Goal: Transaction & Acquisition: Purchase product/service

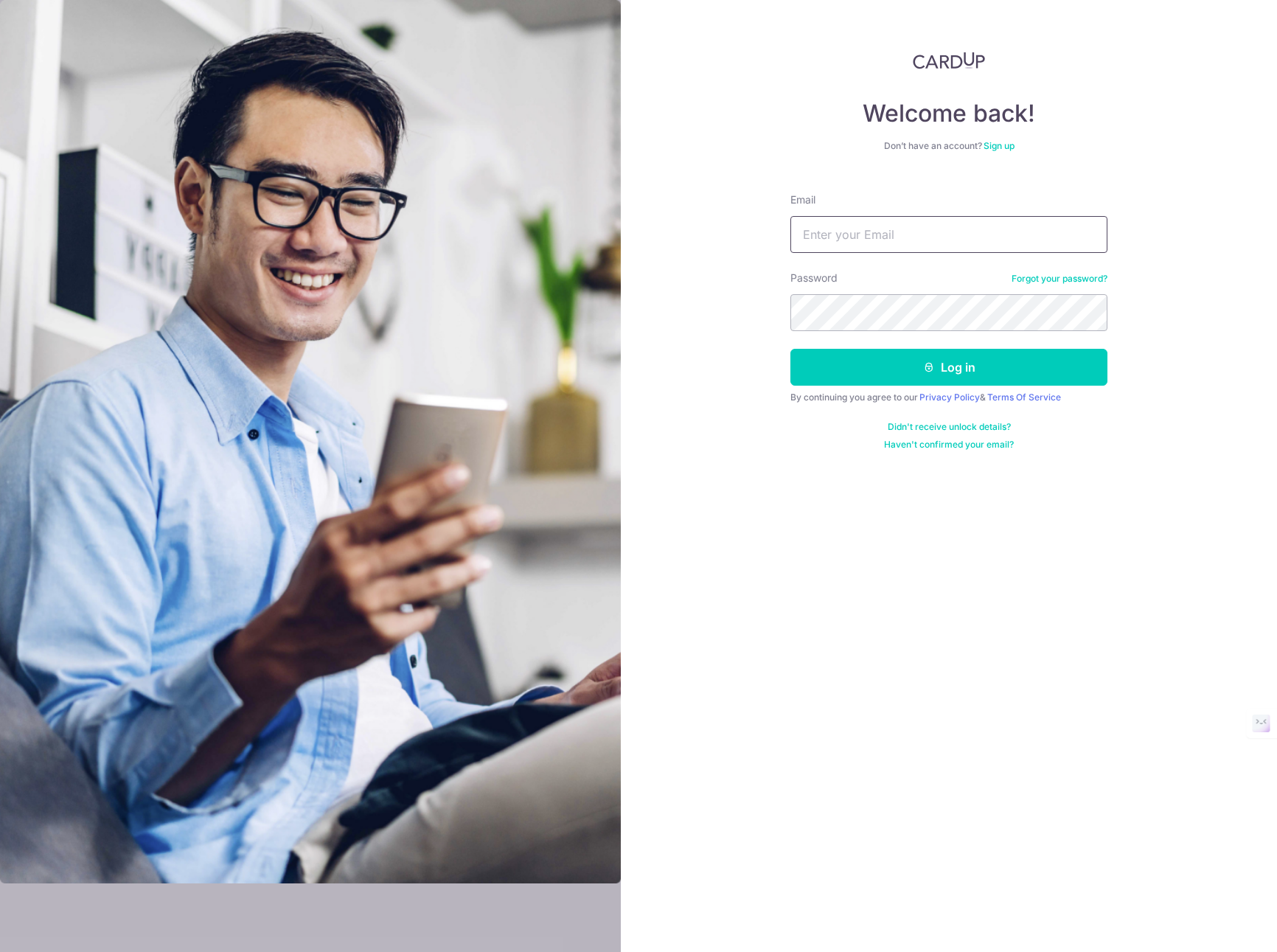
click at [956, 236] on input "Email" at bounding box center [949, 235] width 317 height 37
type input "chooake@yahoo.com"
click at [897, 361] on button "Log in" at bounding box center [949, 367] width 317 height 37
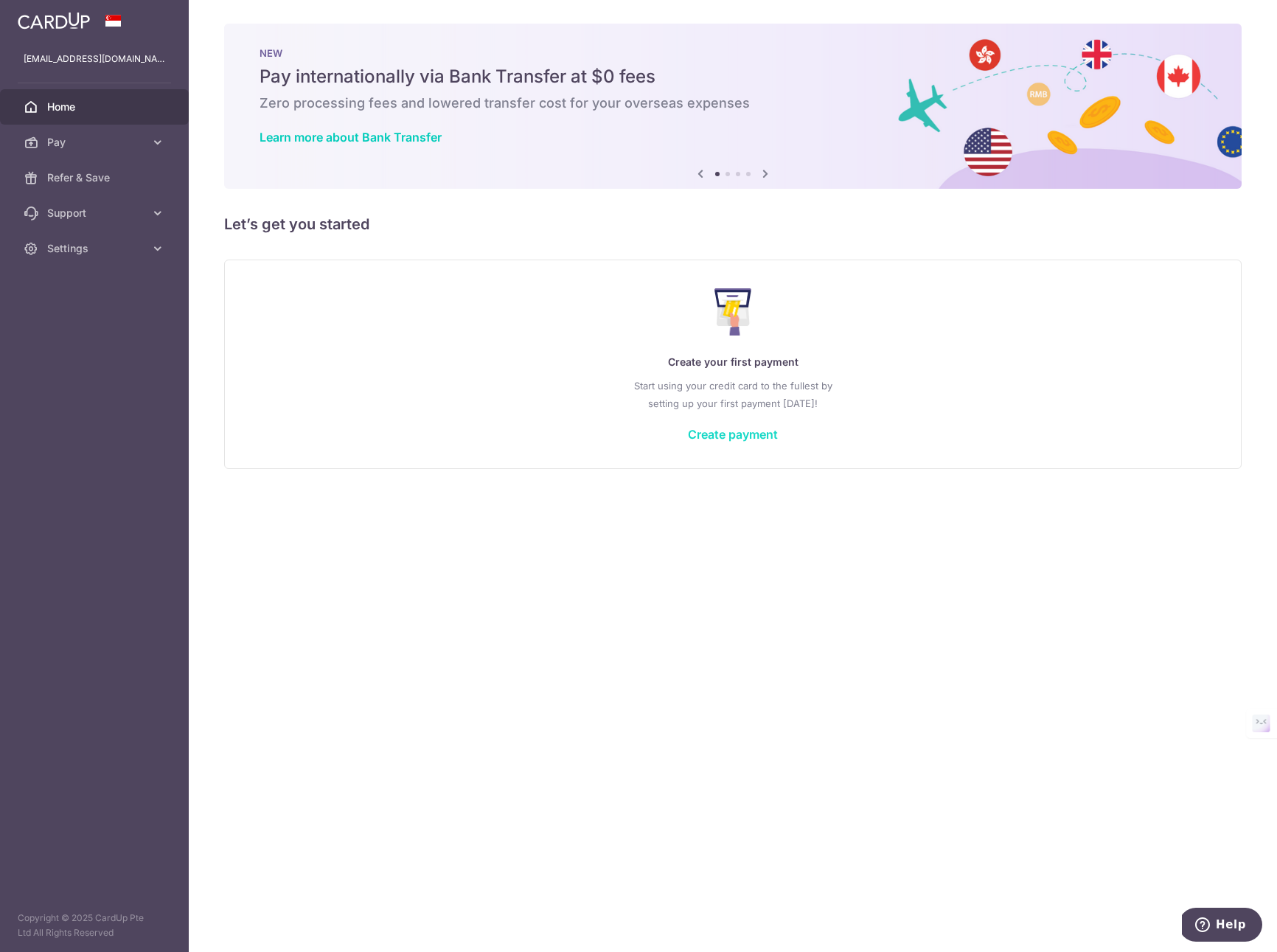
click at [729, 434] on link "Create payment" at bounding box center [732, 434] width 90 height 15
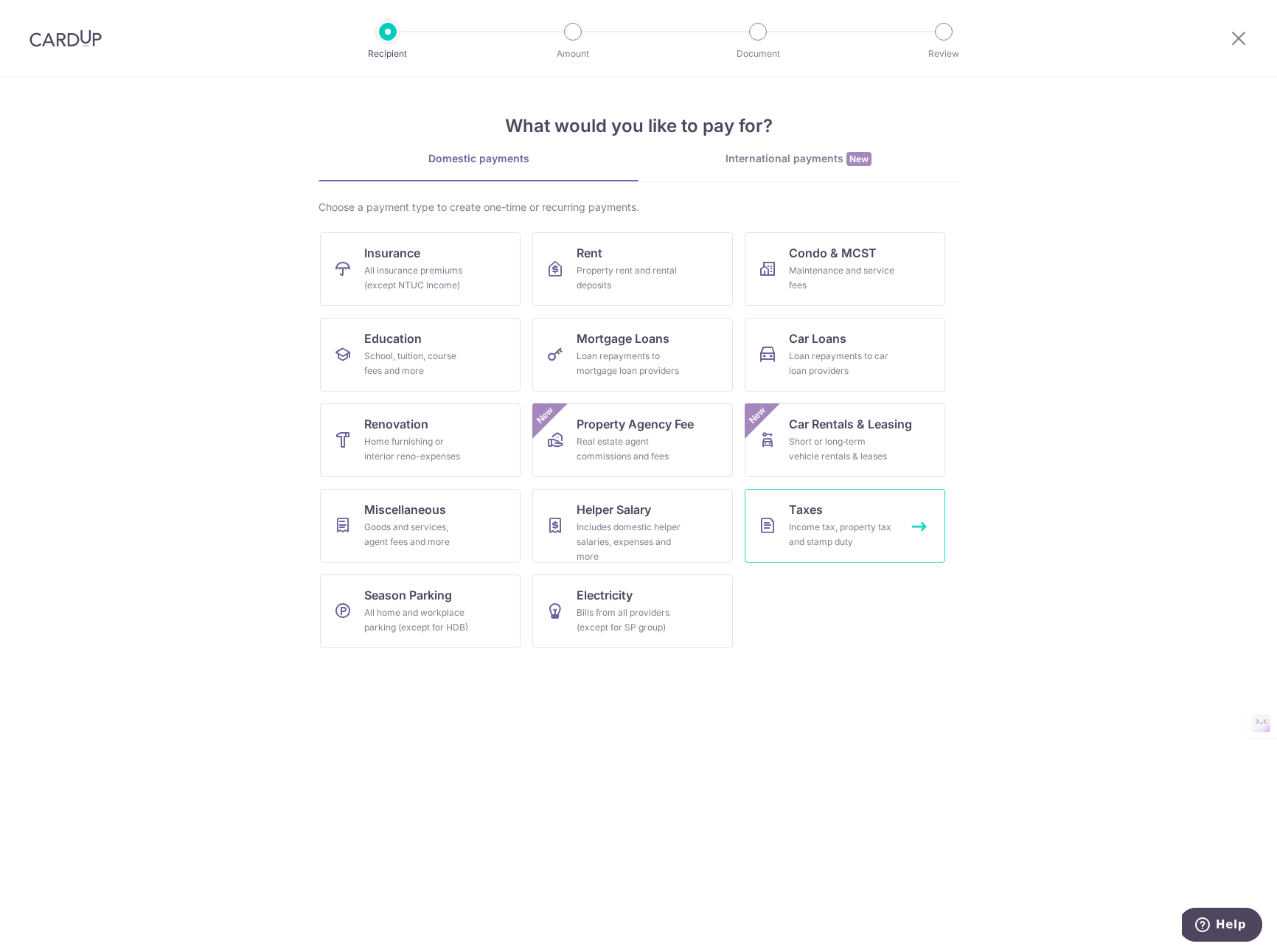
click at [856, 507] on link "Taxes Income tax, property tax and stamp duty" at bounding box center [844, 526] width 200 height 74
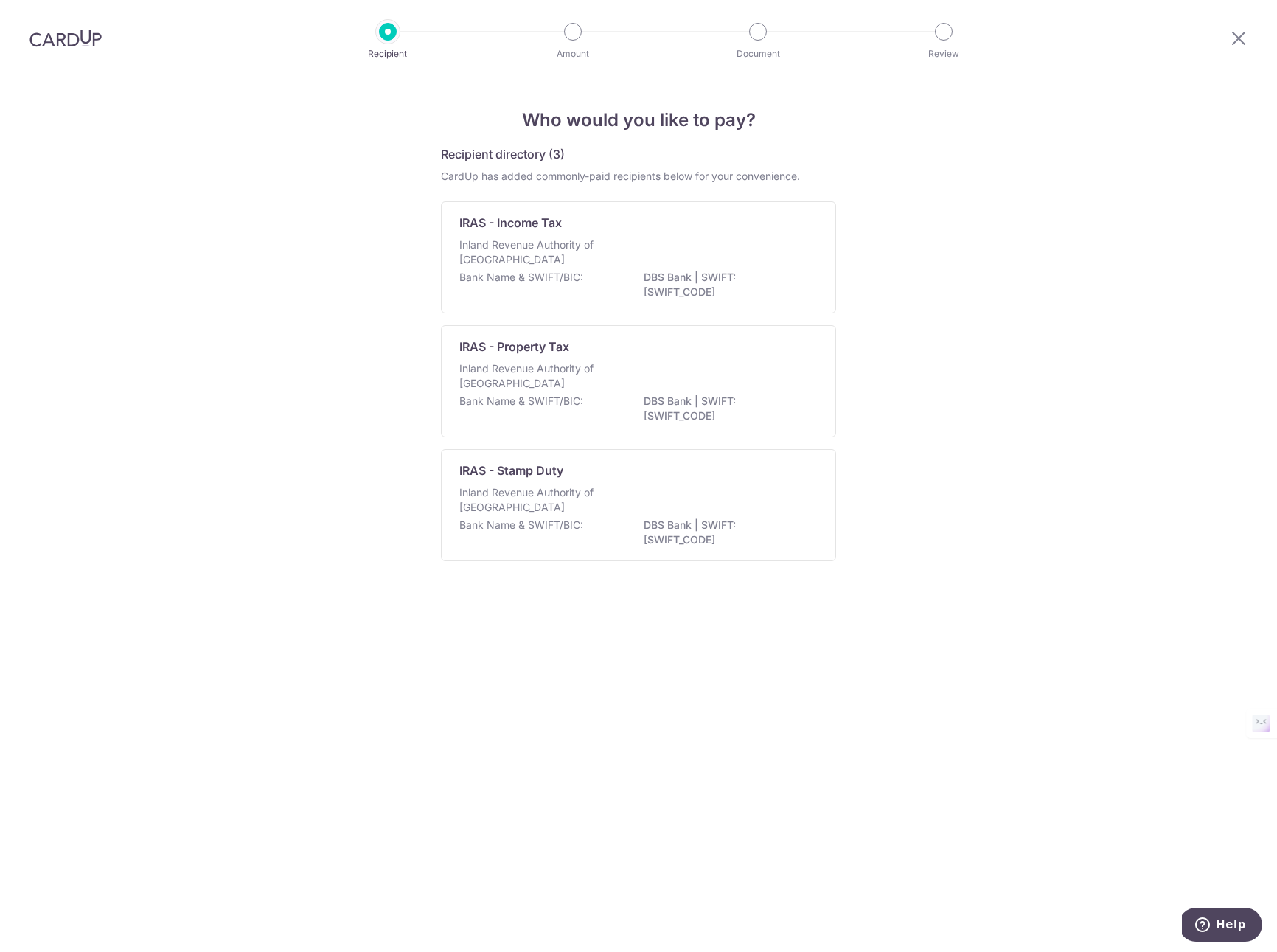
click at [537, 241] on p "Inland Revenue Authority of Singapore" at bounding box center [538, 251] width 157 height 29
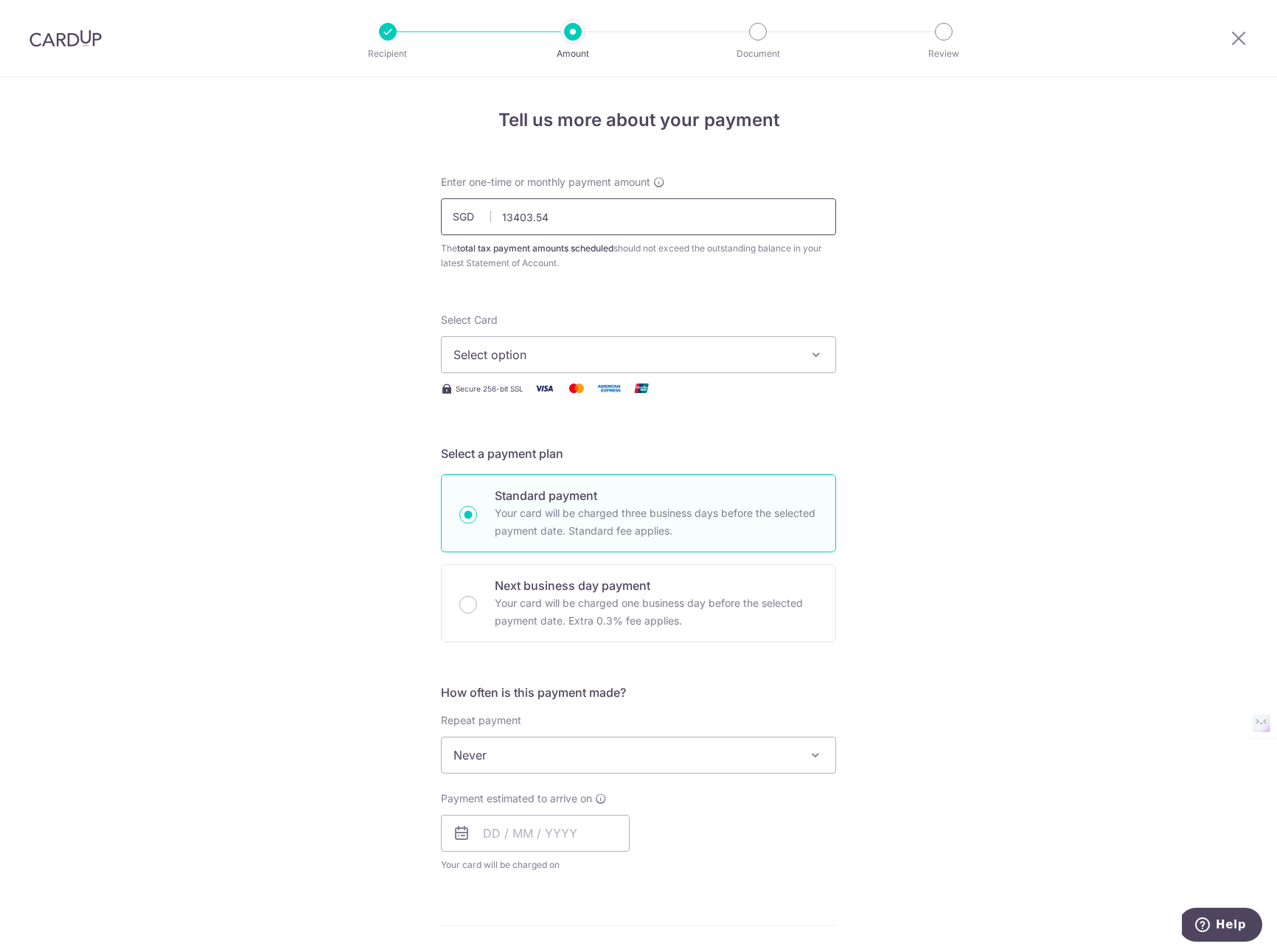
click at [584, 217] on input "13403.54" at bounding box center [638, 216] width 395 height 37
type input "13,403.54"
click at [562, 347] on span "Select option" at bounding box center [625, 355] width 344 height 17
click at [526, 497] on span "**** 4646" at bounding box center [517, 495] width 56 height 17
click at [371, 454] on div "Tell us more about your payment Enter one-time or monthly payment amount SGD 13…" at bounding box center [638, 761] width 1277 height 1369
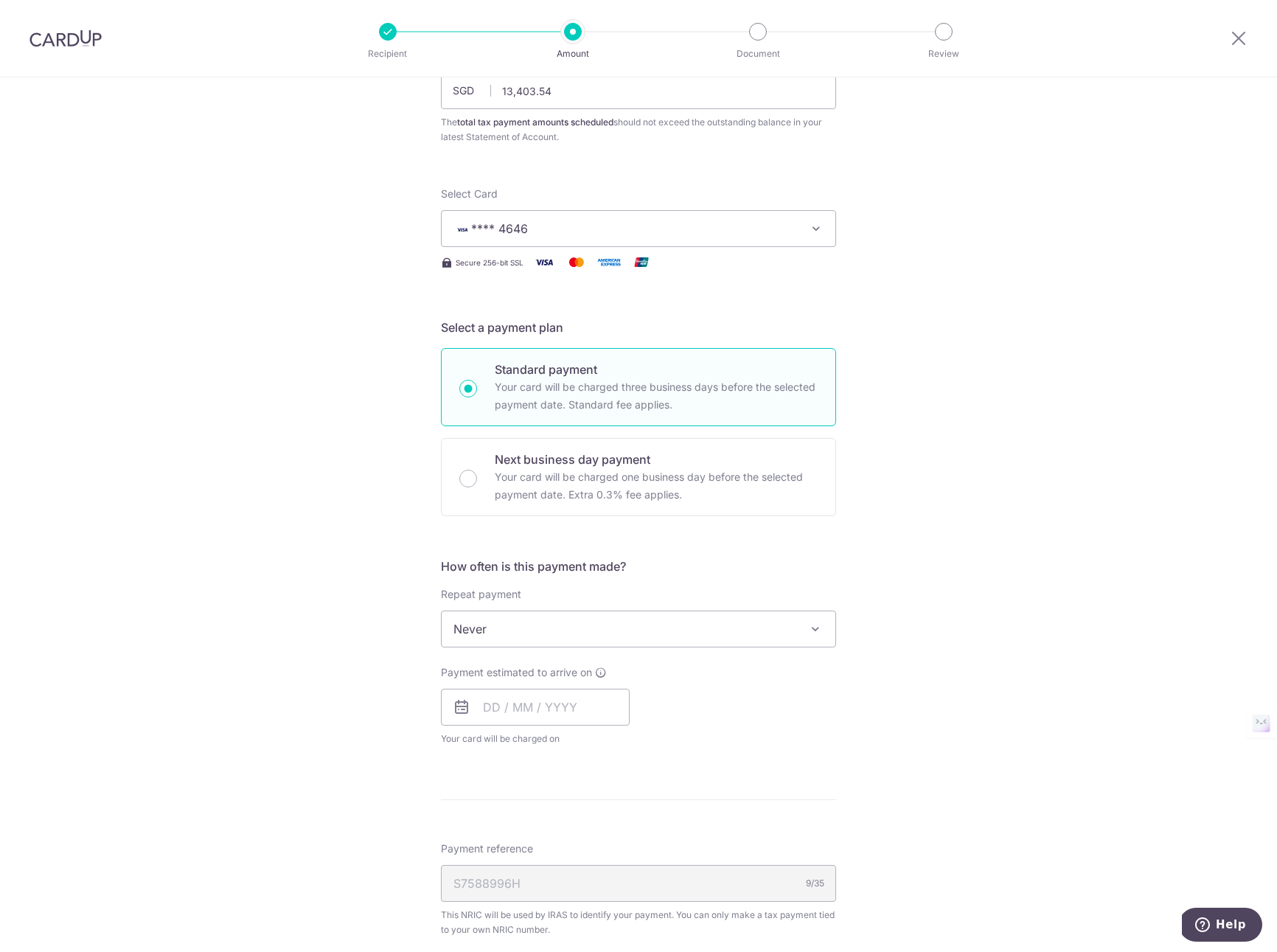
scroll to position [128, 0]
click at [536, 624] on span "Never" at bounding box center [638, 627] width 394 height 35
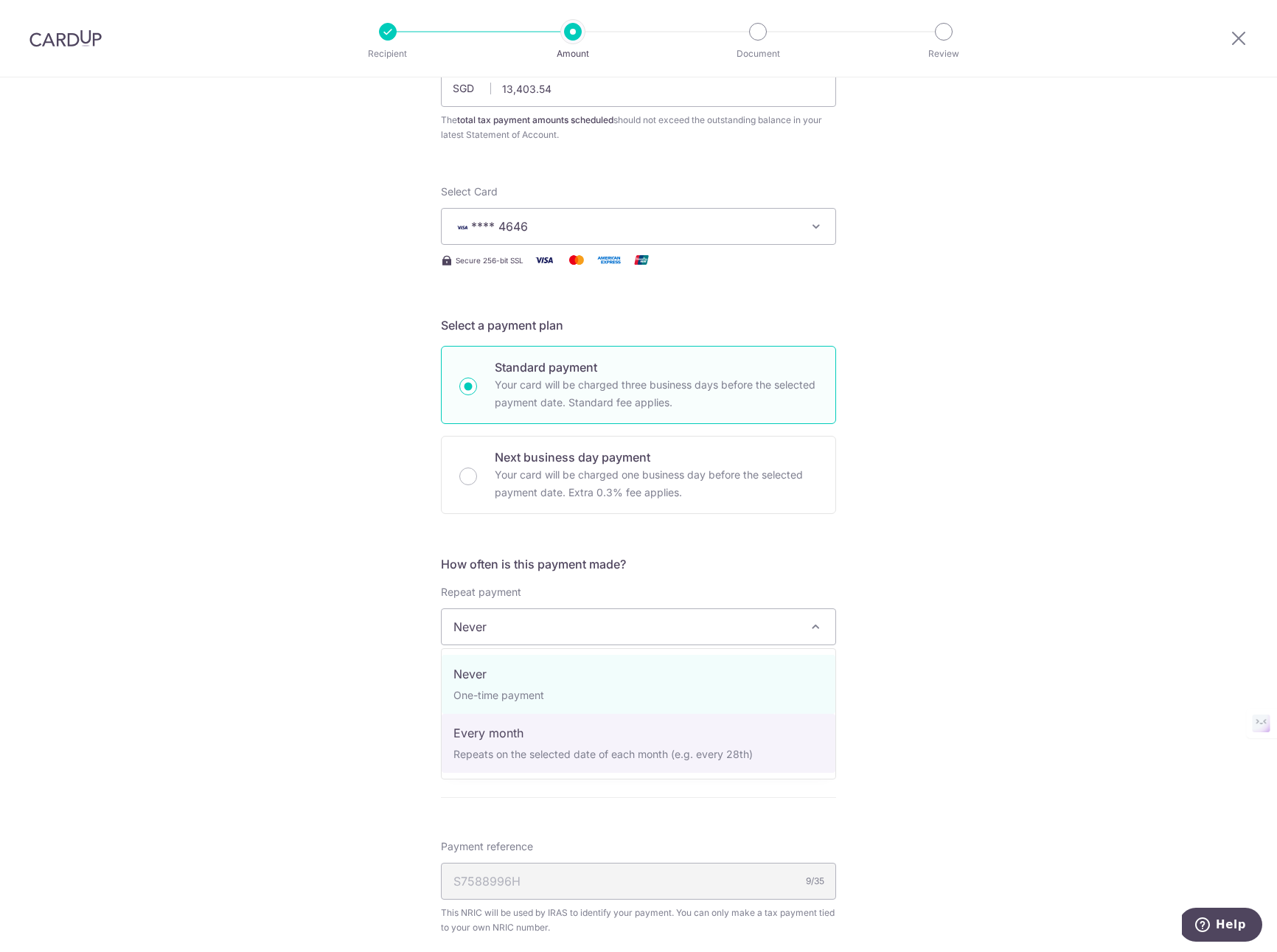
select select "3"
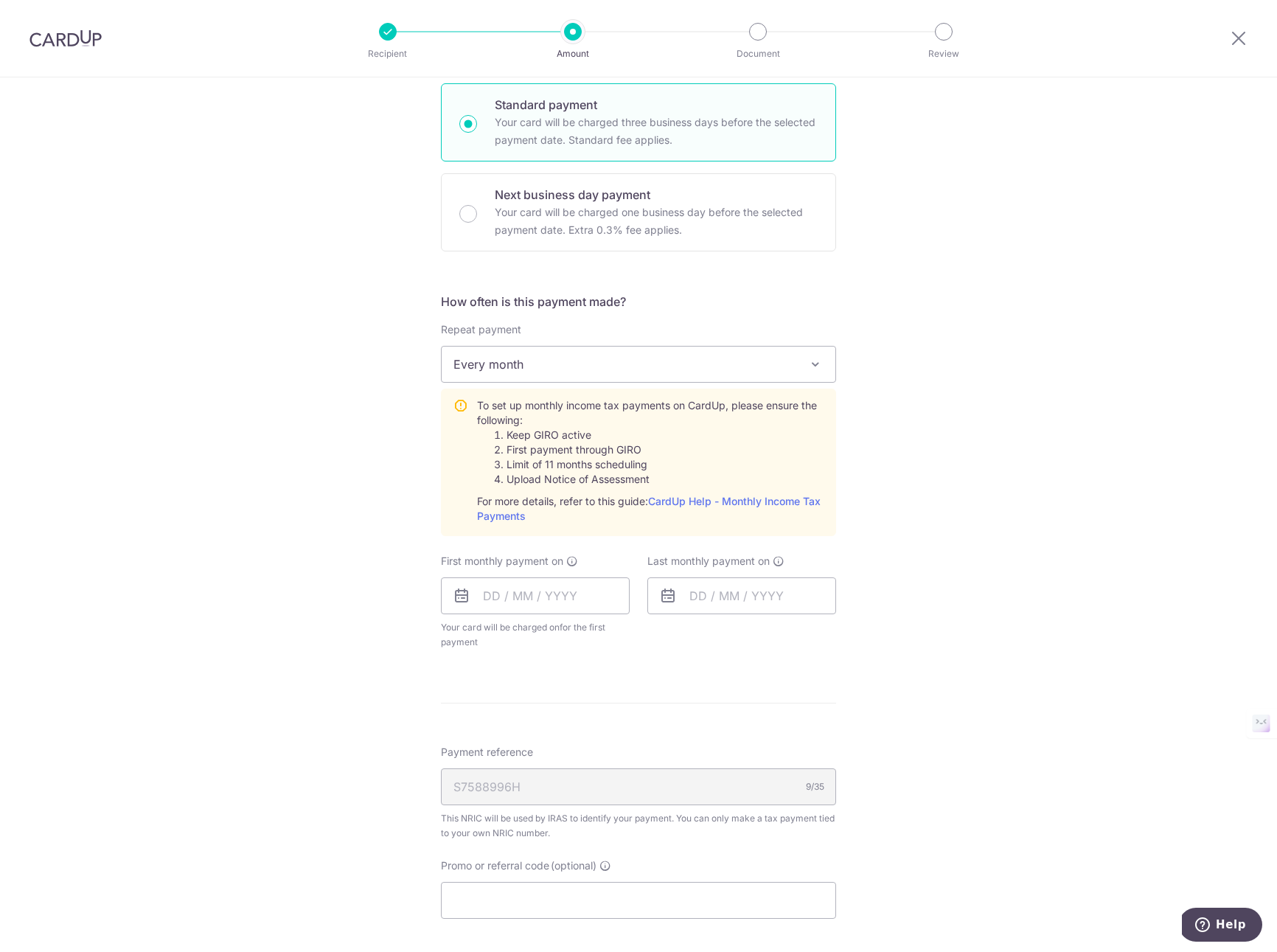
scroll to position [448, 0]
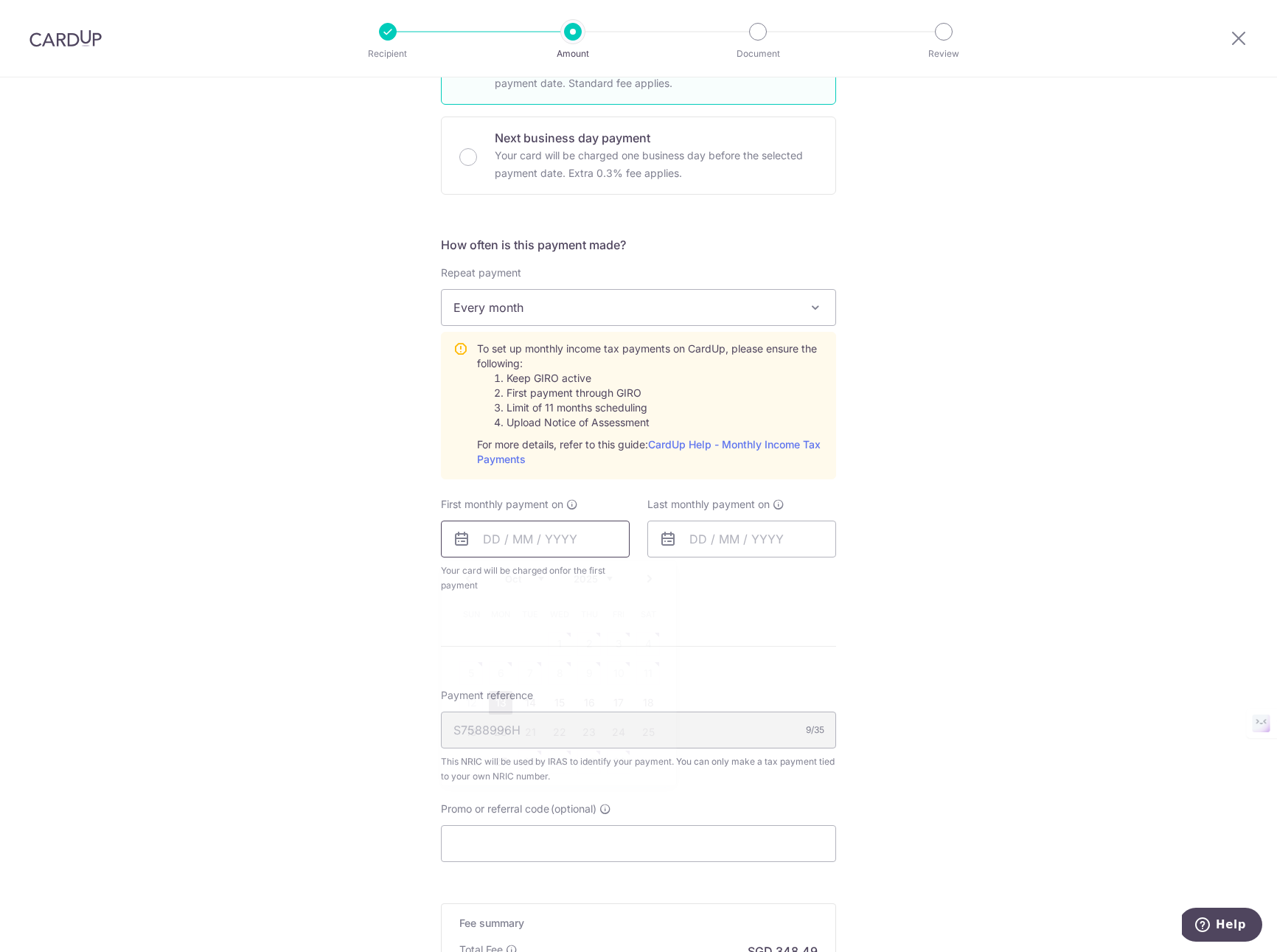
click at [536, 538] on input "text" at bounding box center [534, 538] width 188 height 37
click at [479, 762] on link "26" at bounding box center [472, 762] width 24 height 24
type input "[DATE]"
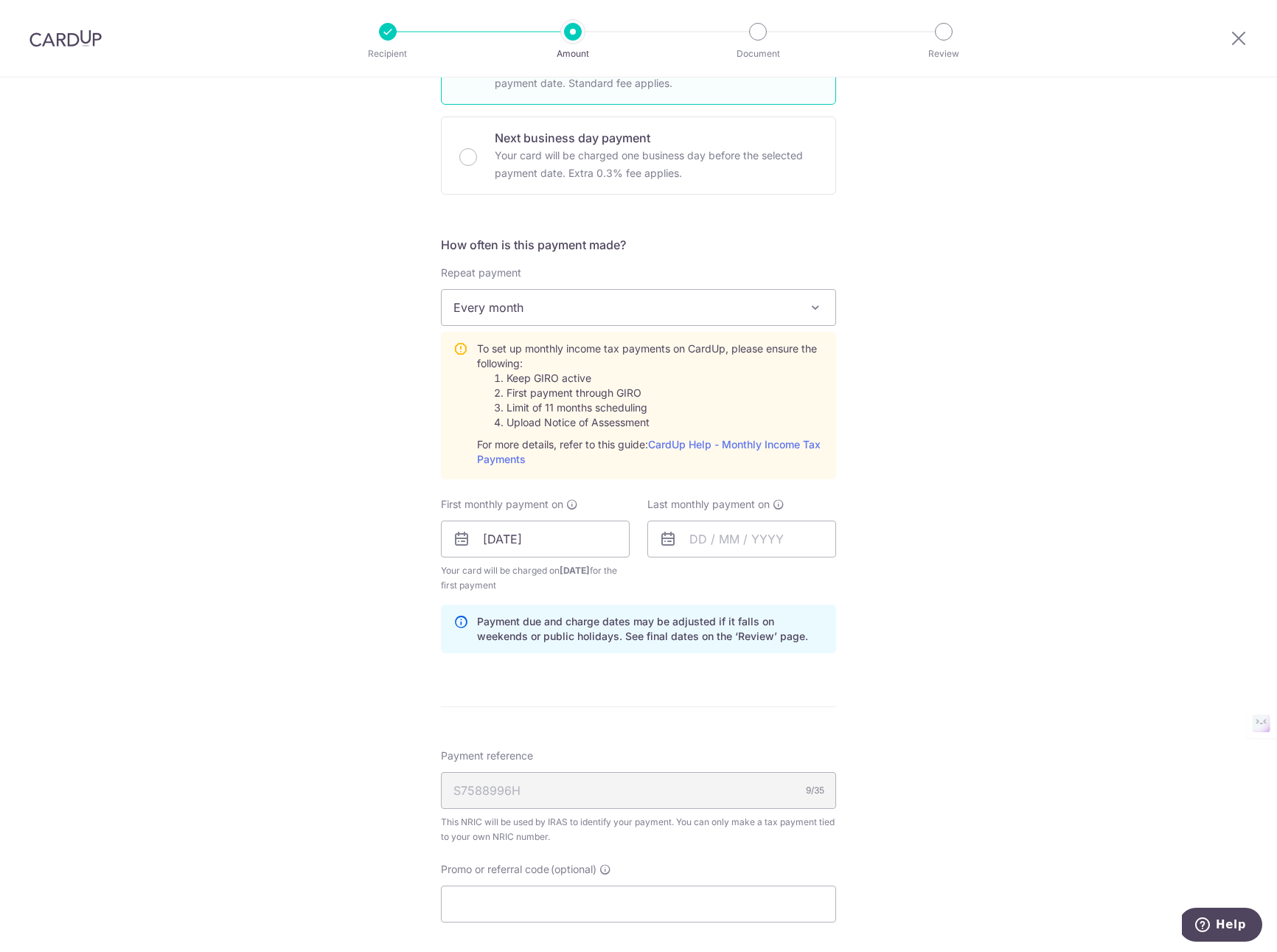
click at [369, 686] on div "Tell us more about your payment Enter one-time or monthly payment amount SGD 13…" at bounding box center [638, 429] width 1277 height 1598
click at [730, 540] on input "text" at bounding box center [741, 538] width 188 height 37
click at [814, 577] on select "2025 2026" at bounding box center [799, 578] width 39 height 12
click at [742, 579] on select "Jan Feb Mar Apr May Jun Jul Aug Sep Oct Nov" at bounding box center [731, 578] width 39 height 12
click at [764, 734] on link "25" at bounding box center [766, 732] width 24 height 24
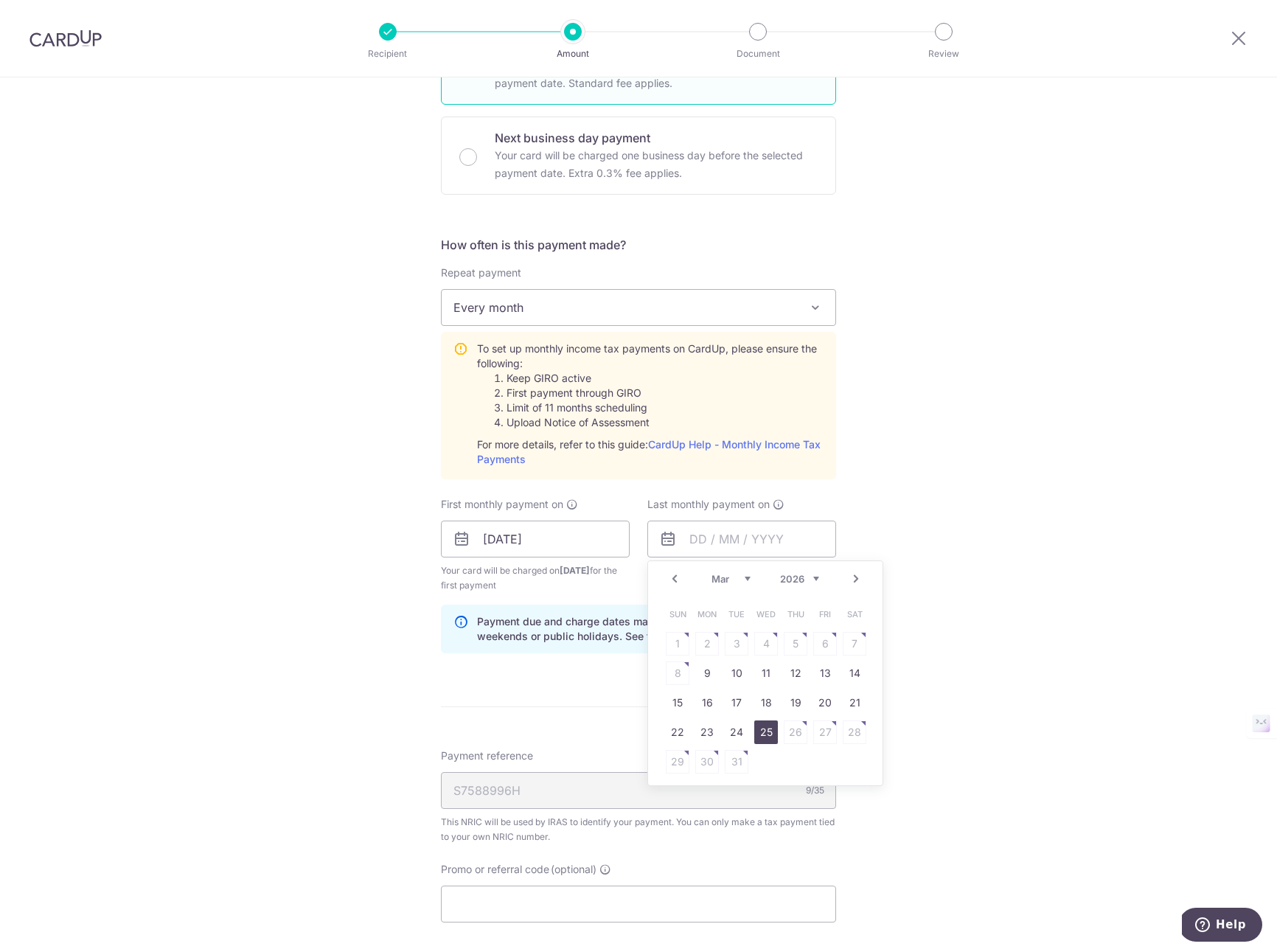
type input "25/03/2026"
click at [893, 640] on div "Tell us more about your payment Enter one-time or monthly payment amount SGD 13…" at bounding box center [638, 429] width 1277 height 1598
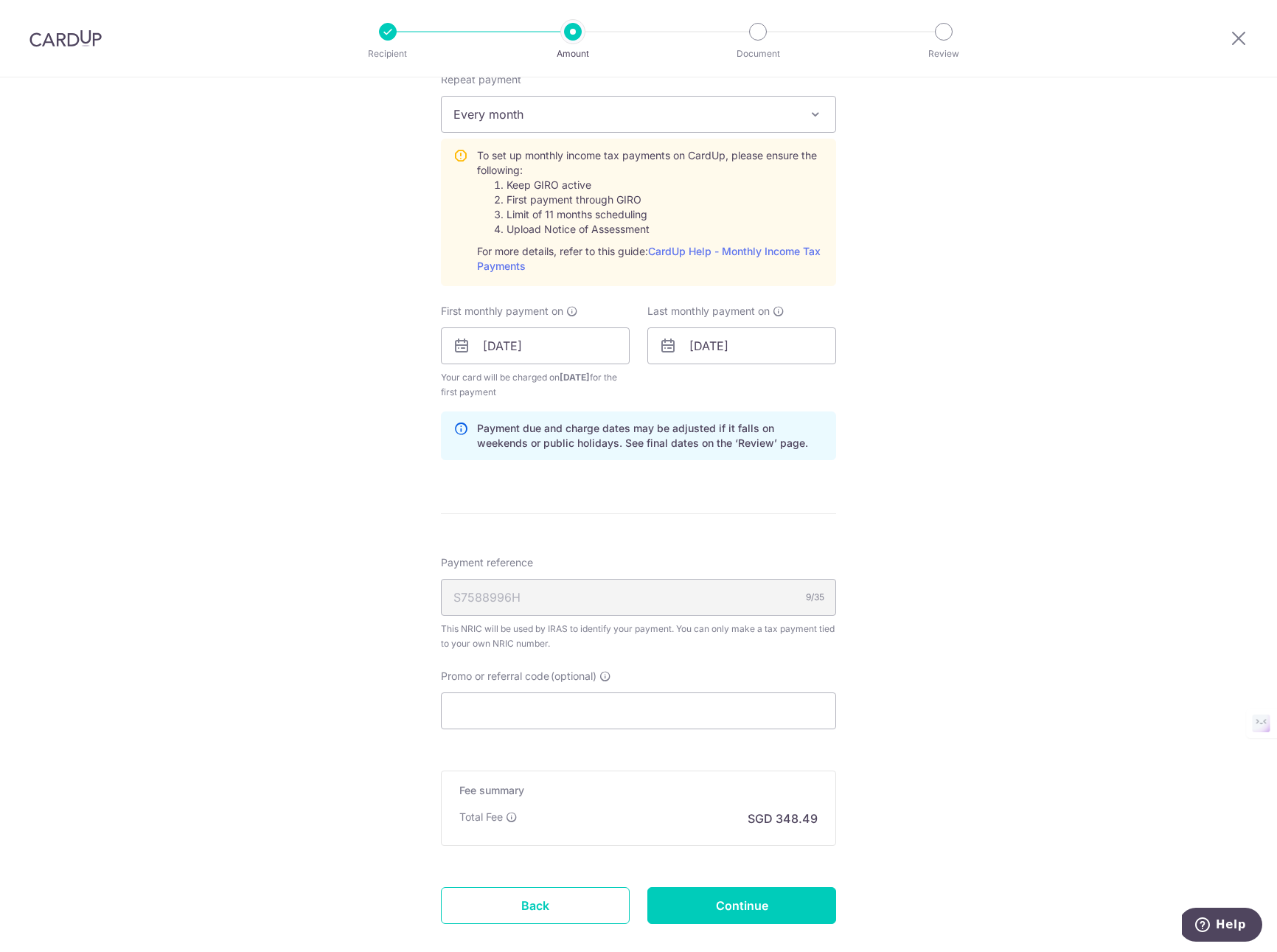
scroll to position [723, 0]
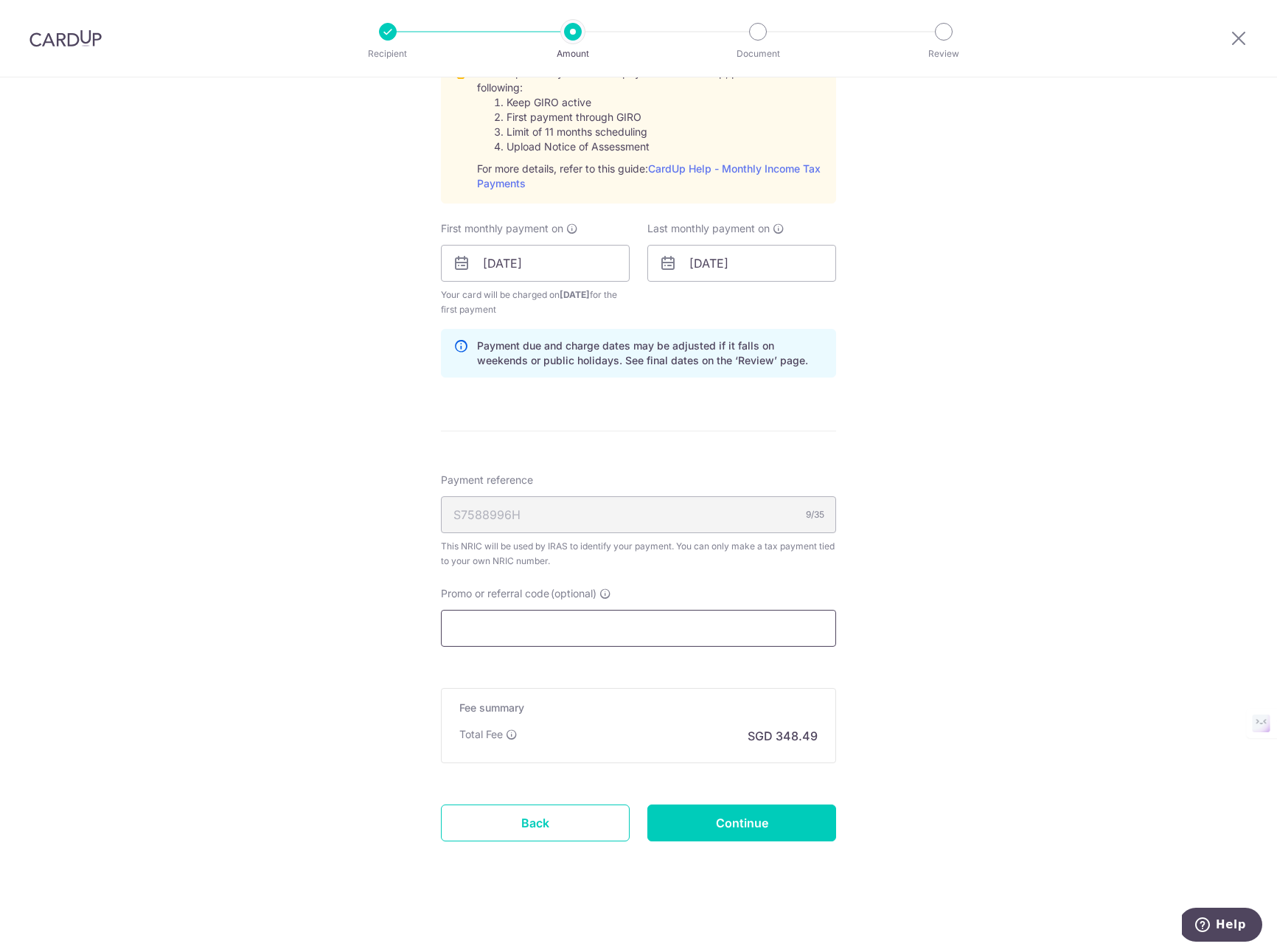
click at [487, 631] on input "Promo or referral code (optional)" at bounding box center [638, 628] width 395 height 37
paste input "MLTAX25R"
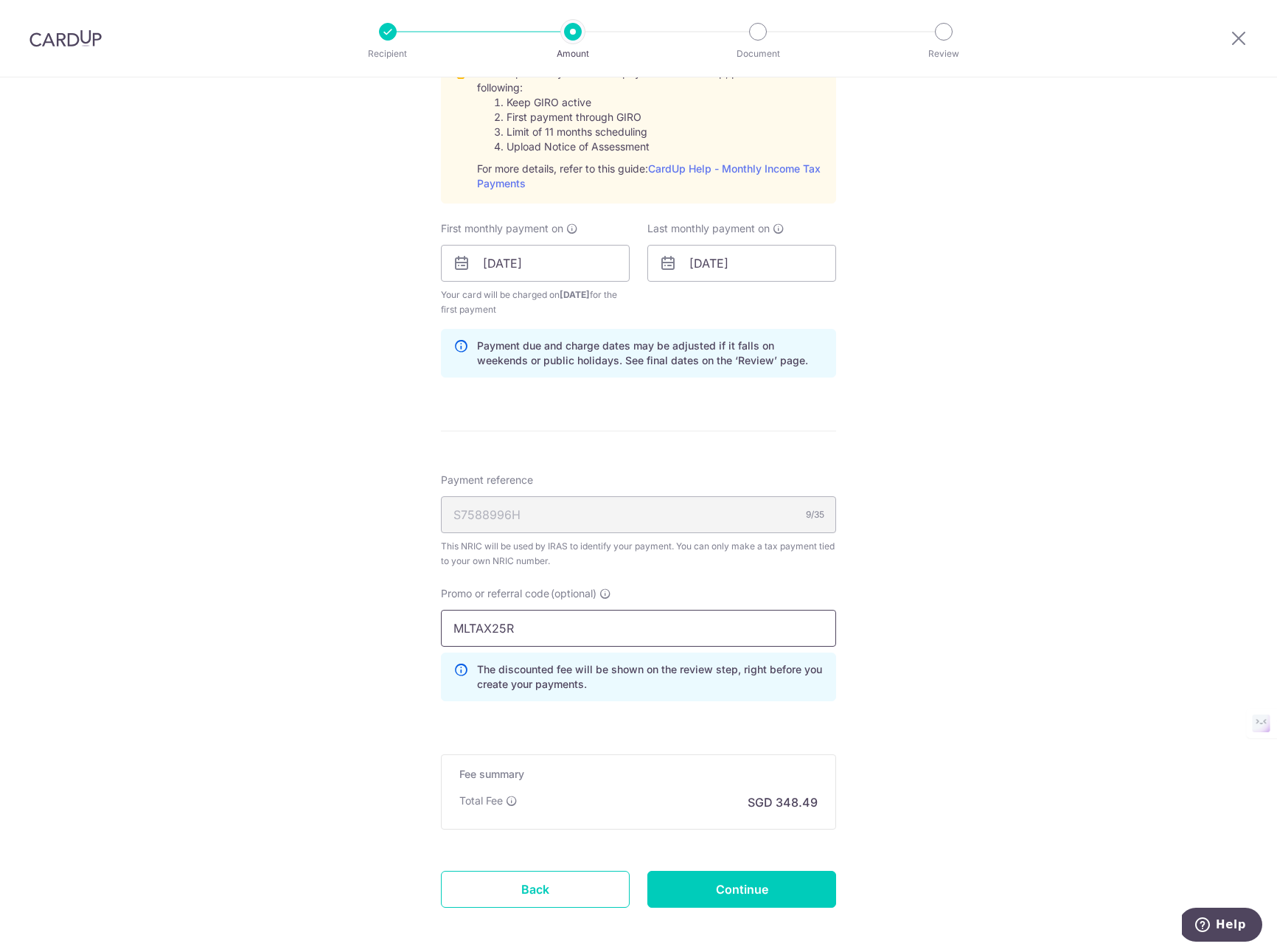
type input "MLTAX25R"
click at [382, 676] on div "Tell us more about your payment Enter one-time or monthly payment amount SGD 13…" at bounding box center [638, 186] width 1277 height 1664
click at [759, 887] on input "Continue" at bounding box center [741, 889] width 188 height 37
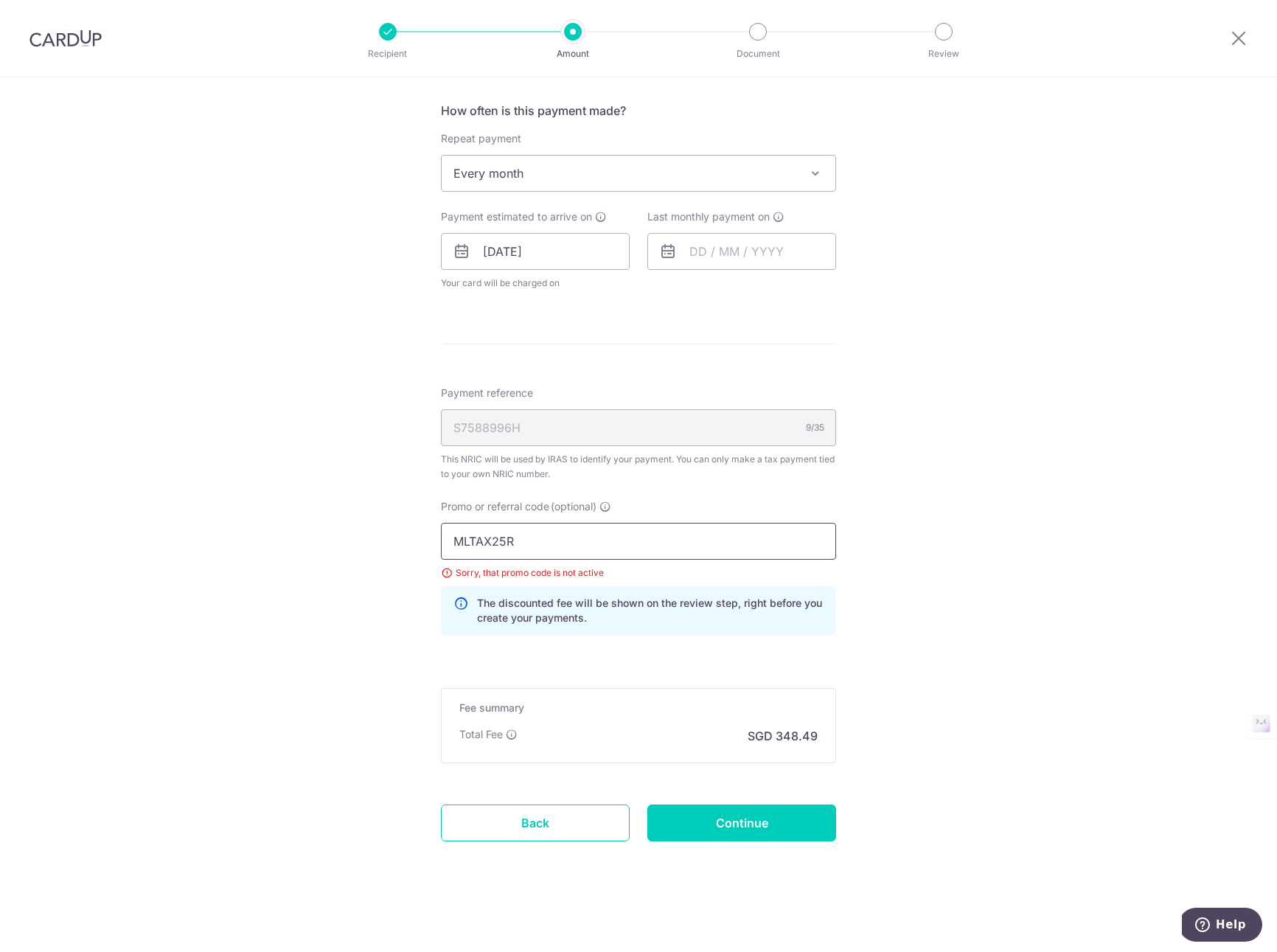
click at [537, 542] on input "MLTAX25R" at bounding box center [638, 541] width 395 height 37
type input "MLTAX25"
click at [717, 809] on input "Continue" at bounding box center [741, 822] width 188 height 37
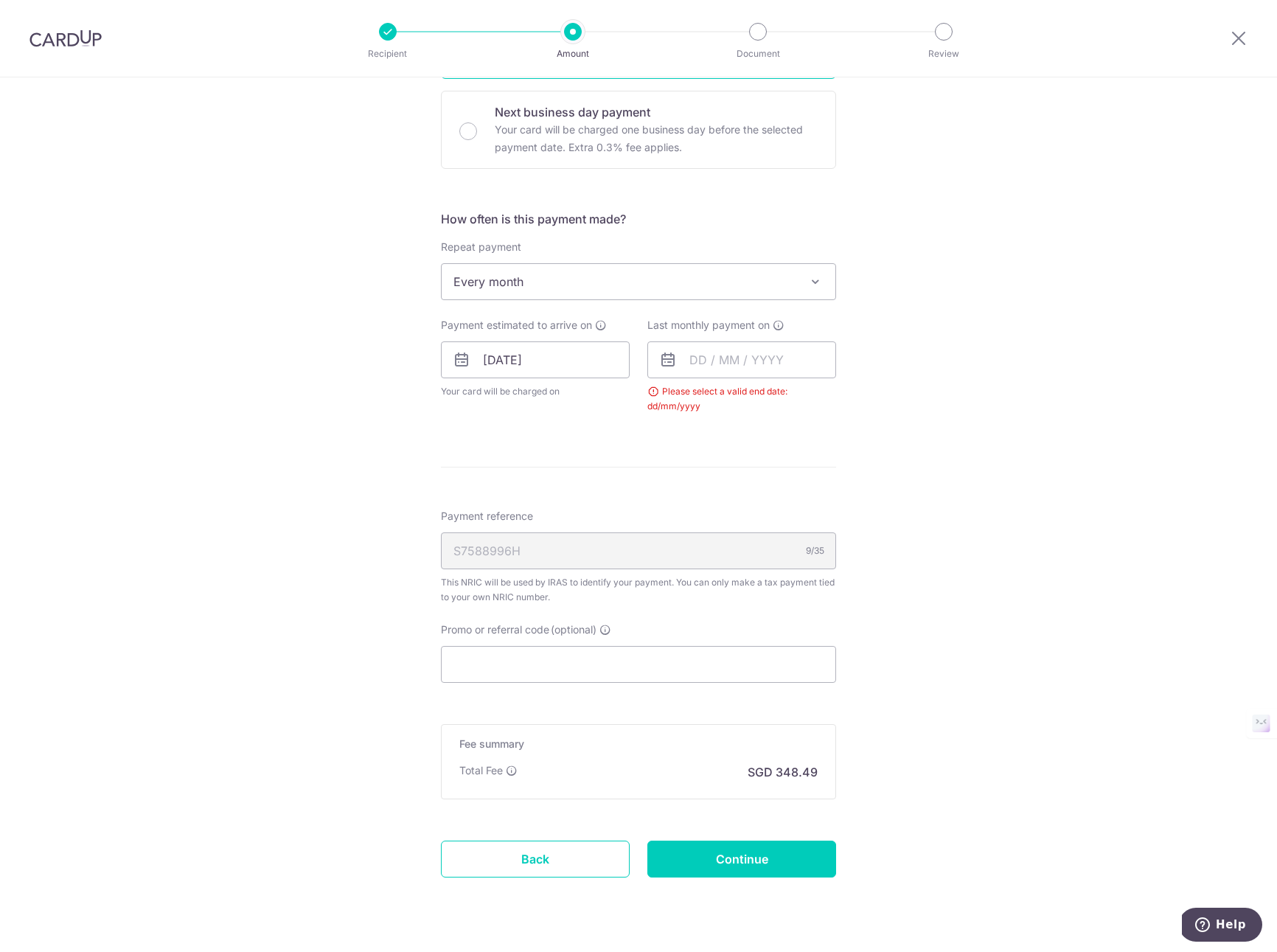
scroll to position [459, 0]
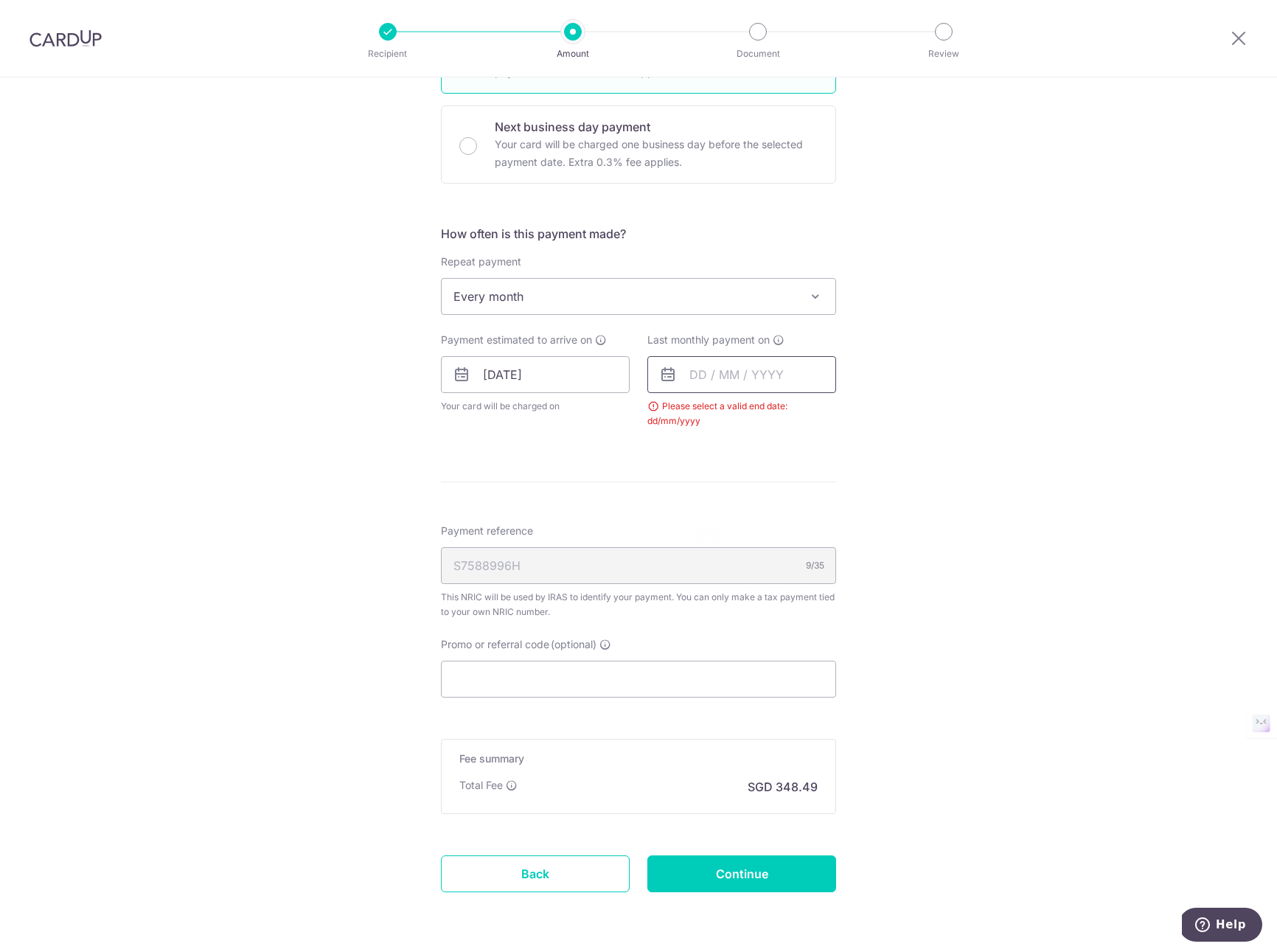
click at [724, 380] on input "text" at bounding box center [741, 375] width 188 height 37
click at [744, 412] on select "Oct Nov Dec" at bounding box center [731, 414] width 39 height 12
click at [818, 410] on select "2025 2026" at bounding box center [799, 414] width 39 height 12
click at [744, 414] on select "Jan Feb Mar Apr May Jun Jul Aug Sep Oct Nov" at bounding box center [731, 414] width 39 height 12
click at [762, 569] on link "25" at bounding box center [766, 568] width 24 height 24
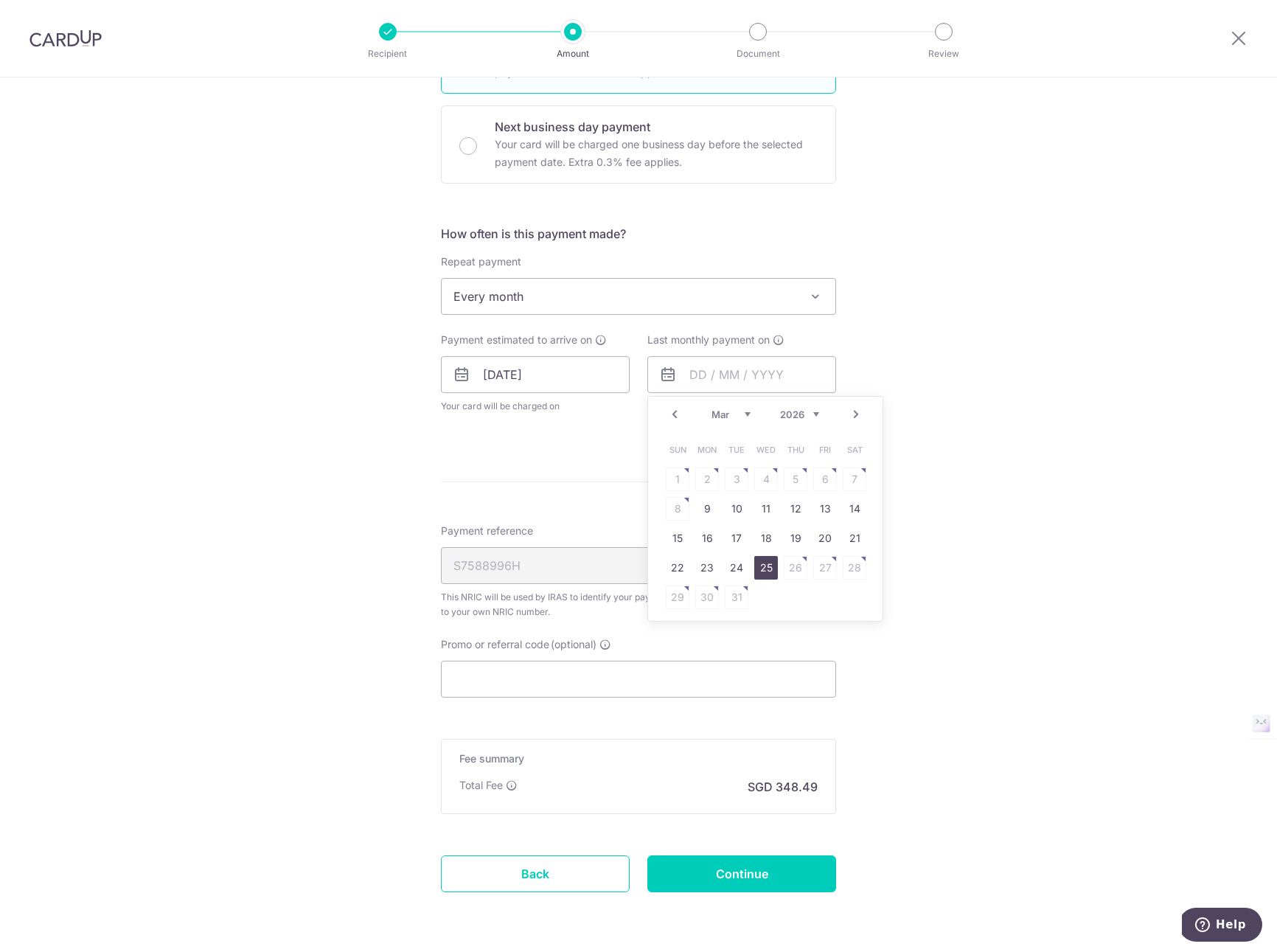
type input "[DATE]"
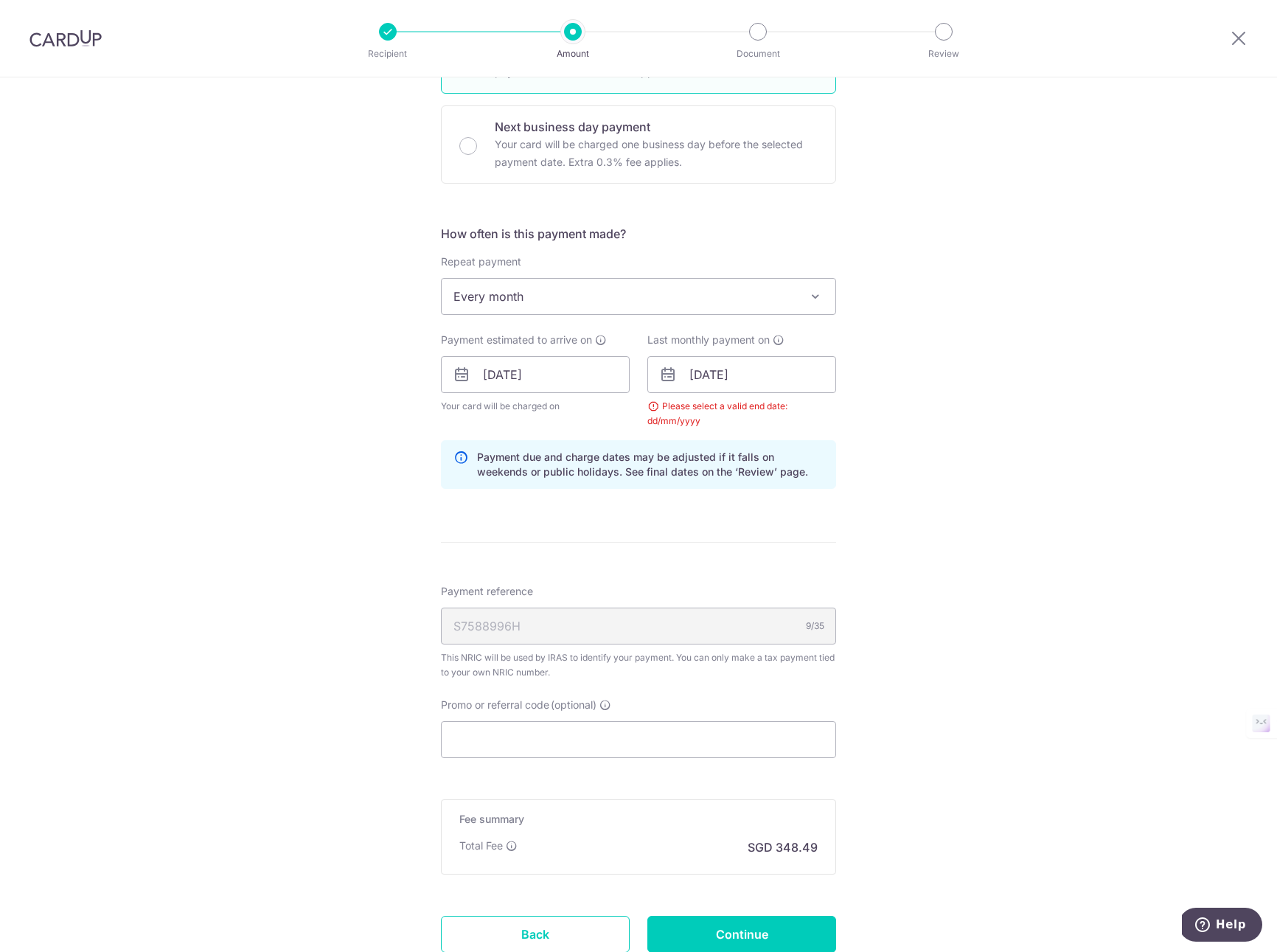
scroll to position [570, 0]
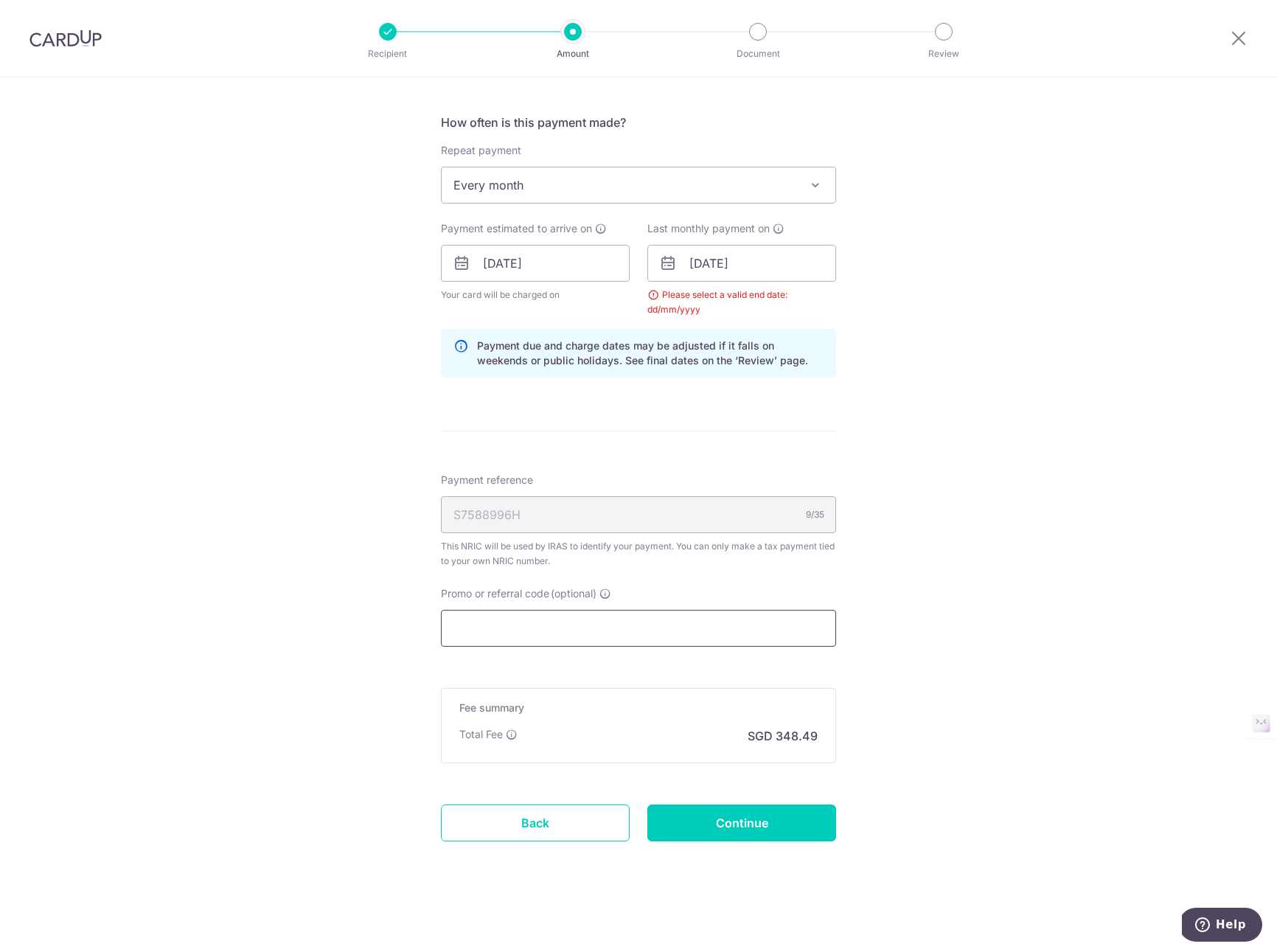
click at [508, 635] on input "Promo or referral code (optional)" at bounding box center [638, 628] width 395 height 37
paste input "MLTAX25R"
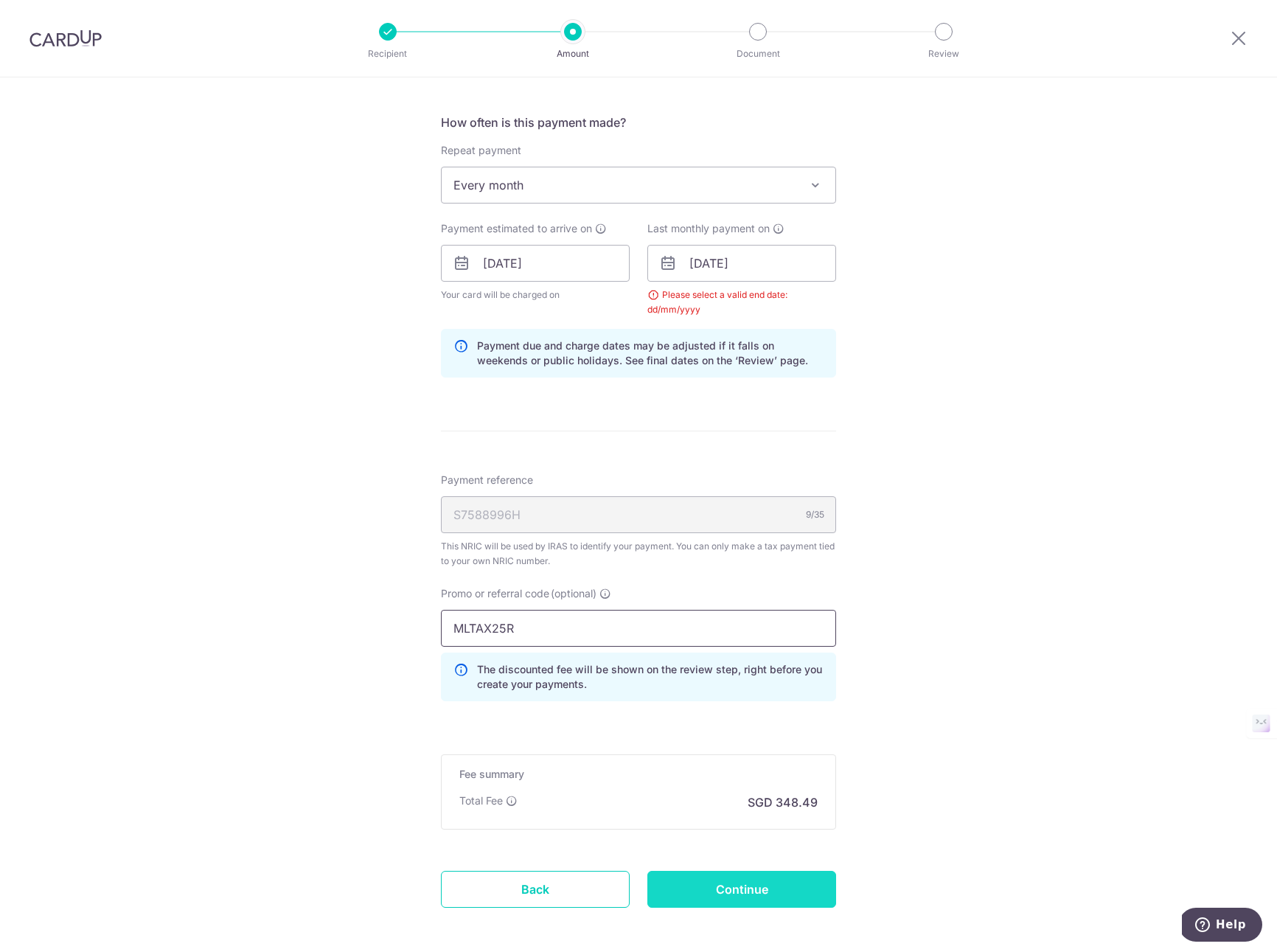
type input "MLTAX25R"
click at [722, 890] on input "Continue" at bounding box center [741, 889] width 188 height 37
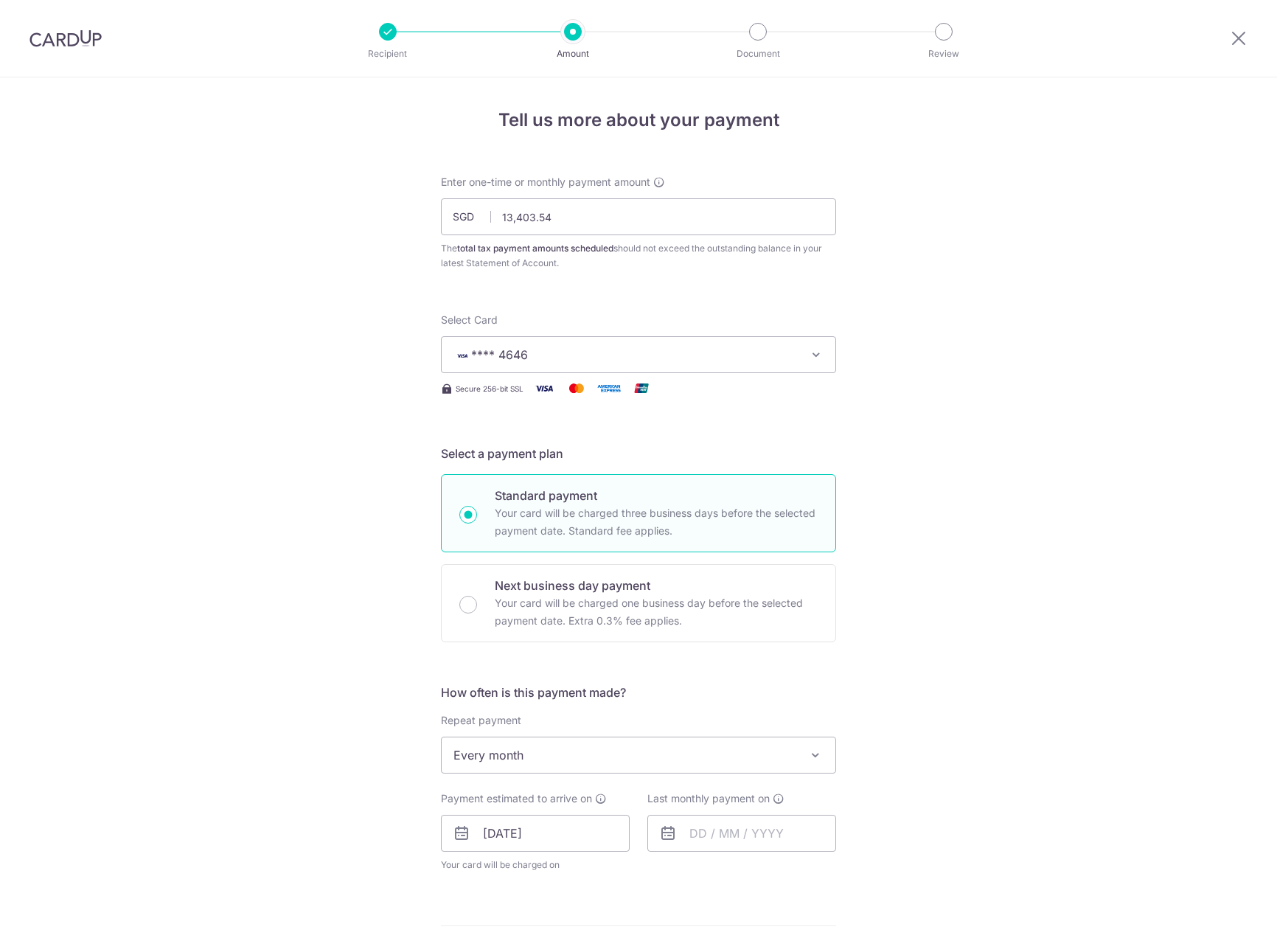
scroll to position [581, 0]
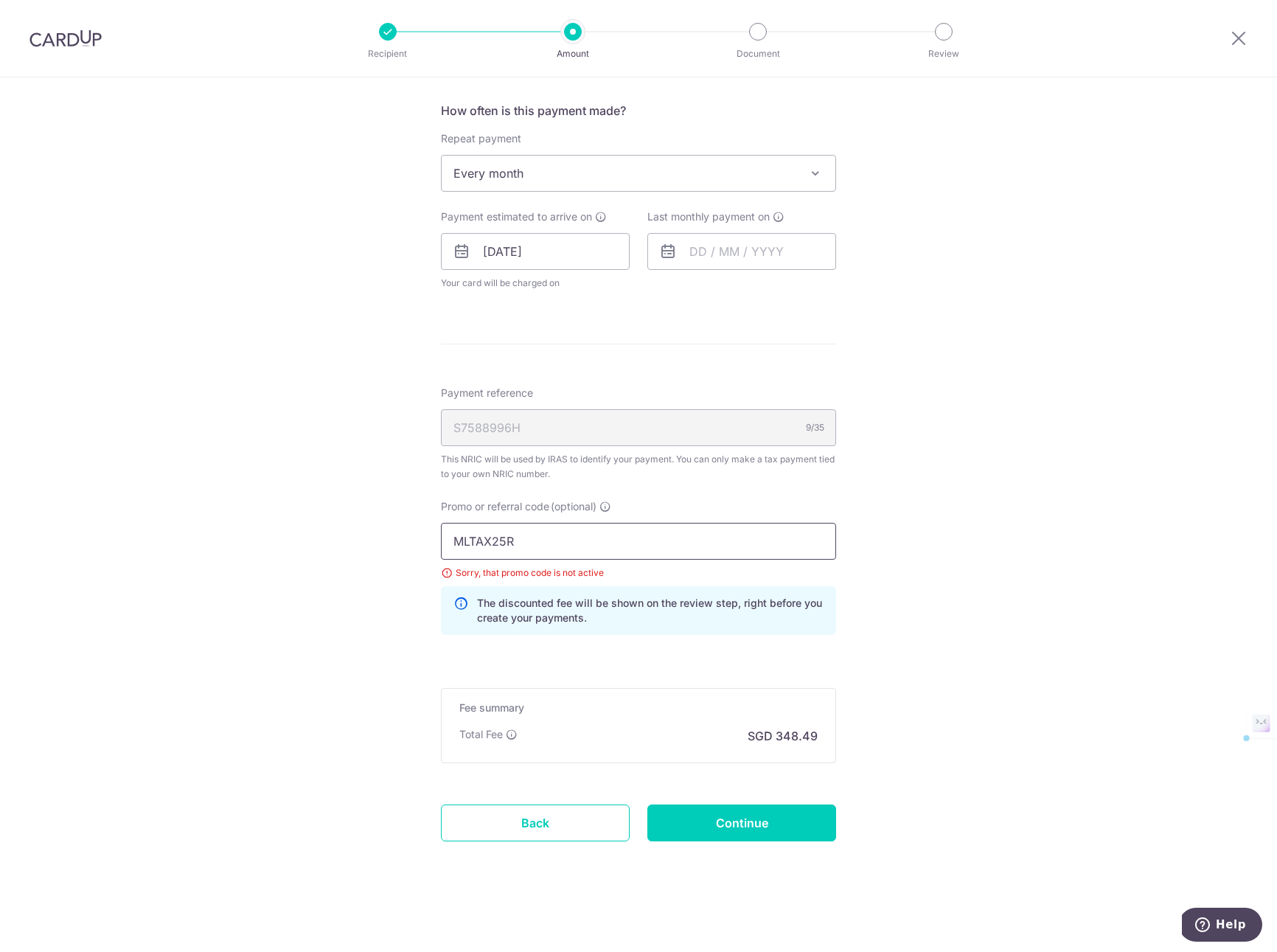
drag, startPoint x: 545, startPoint y: 541, endPoint x: 432, endPoint y: 541, distance: 113.0
click at [432, 541] on div "Promo or referral code (optional) MLTAX25R Sorry, that promo code is not active…" at bounding box center [638, 573] width 413 height 147
paste input "ILELION"
type input "MILELION"
click at [392, 552] on div "Tell us more about your payment Enter one-time or monthly payment amount SGD 13…" at bounding box center [638, 223] width 1277 height 1456
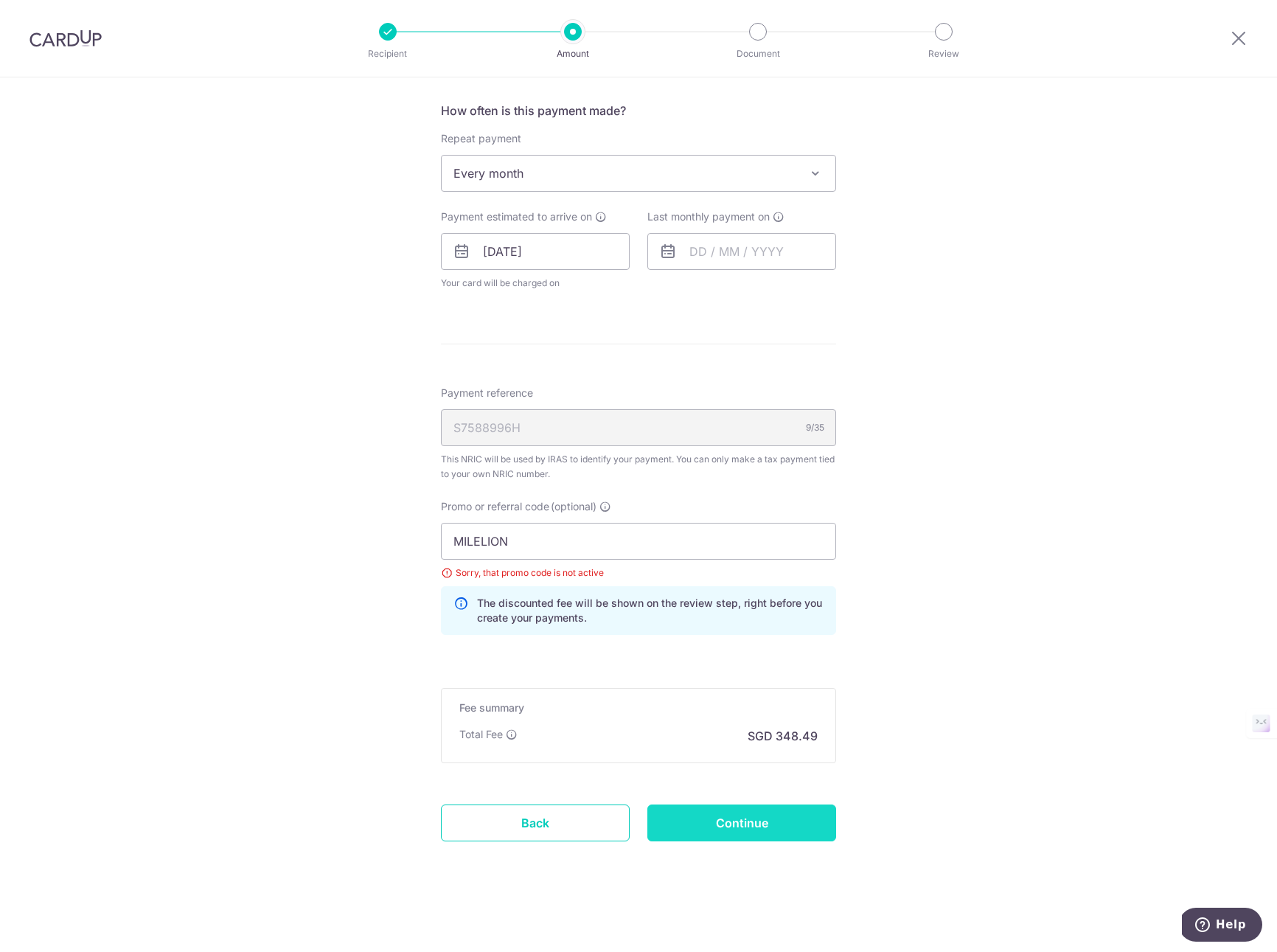
click at [718, 823] on input "Continue" at bounding box center [741, 822] width 188 height 37
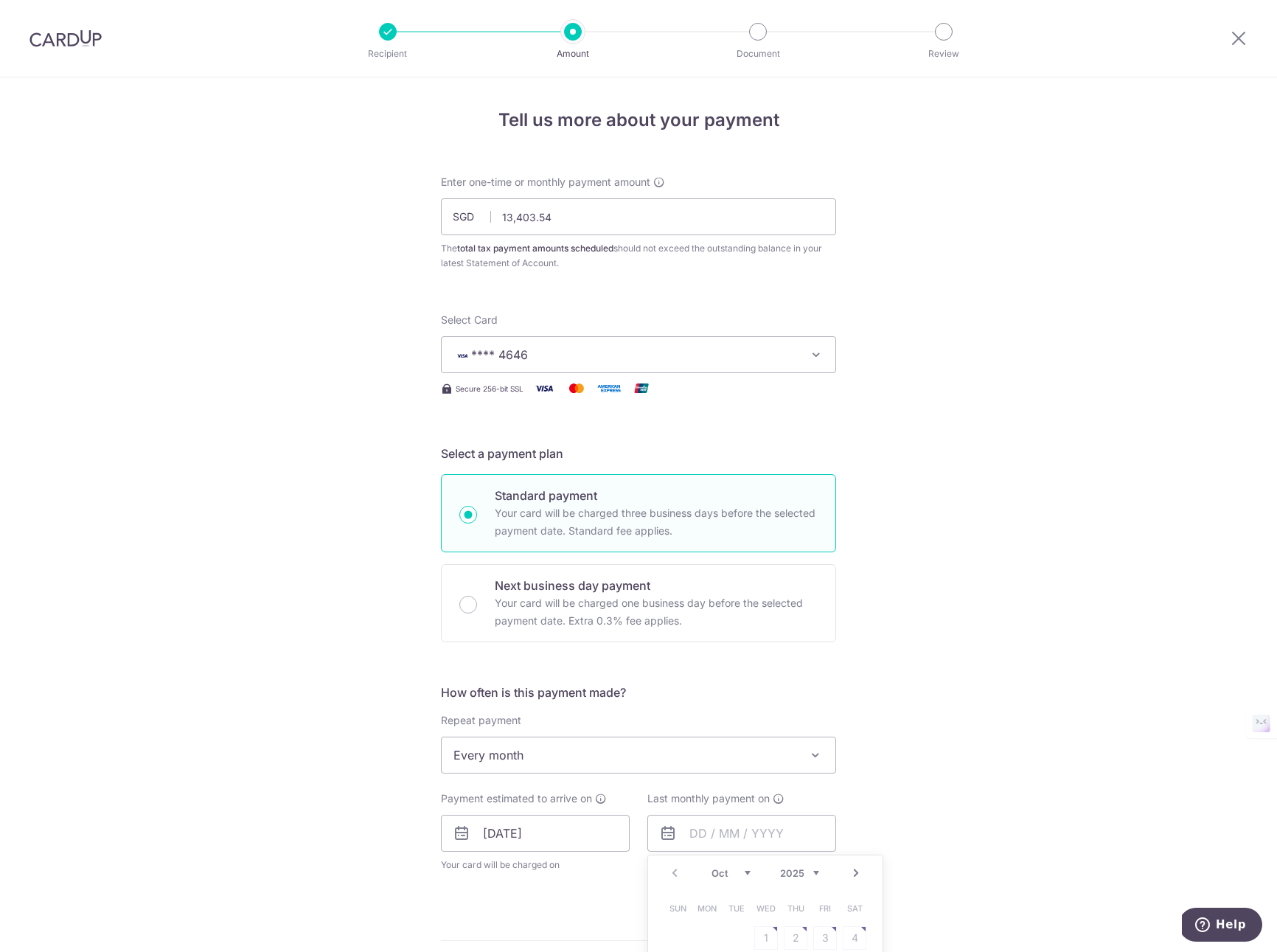
scroll to position [510, 0]
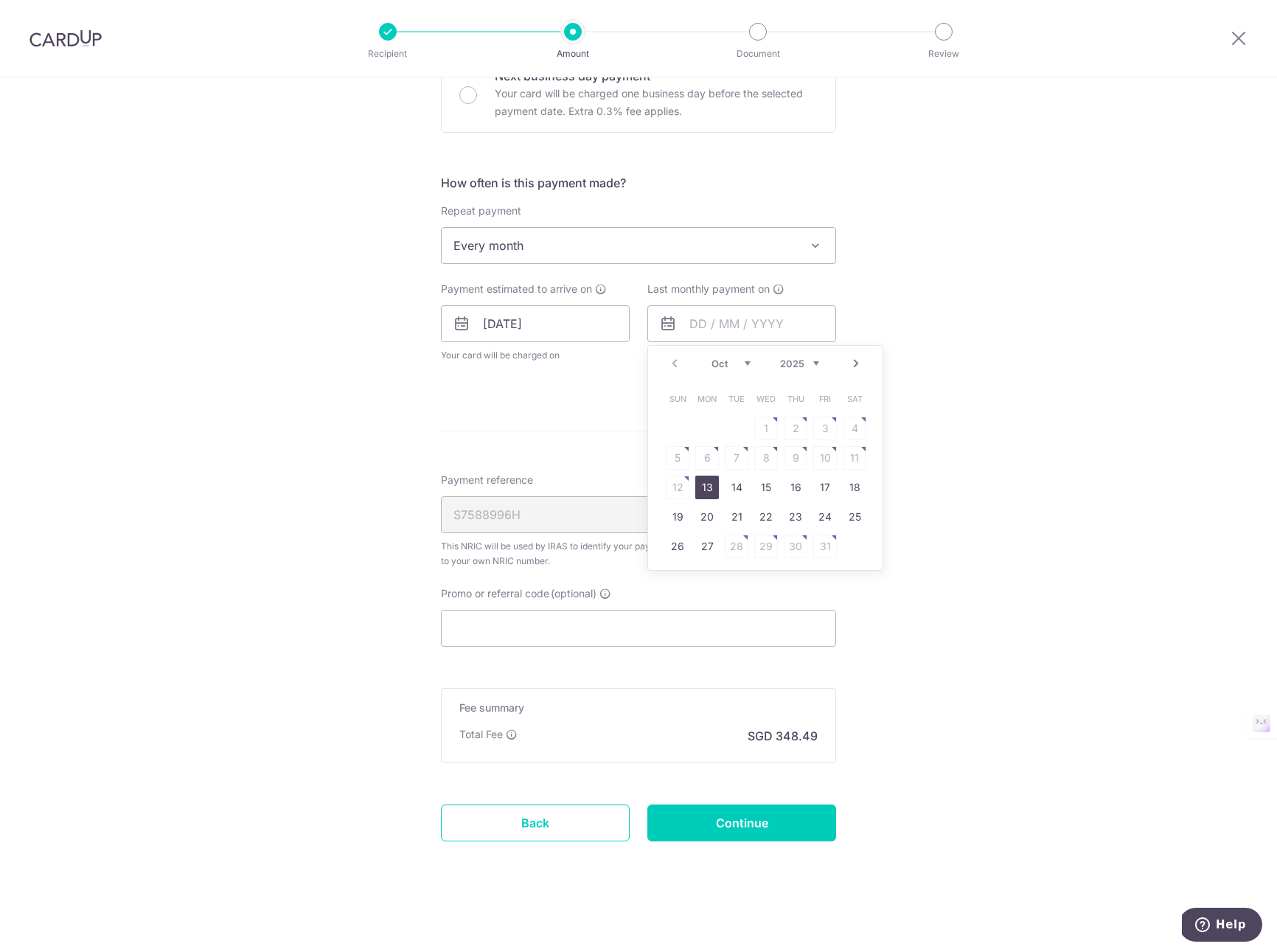
click at [817, 363] on select "2025 2026" at bounding box center [799, 363] width 39 height 12
click at [743, 363] on select "Jan Feb Mar Apr May Jun Jul Aug Sep Oct Nov" at bounding box center [731, 363] width 39 height 12
click at [765, 512] on link "25" at bounding box center [766, 517] width 24 height 24
type input "25/03/2026"
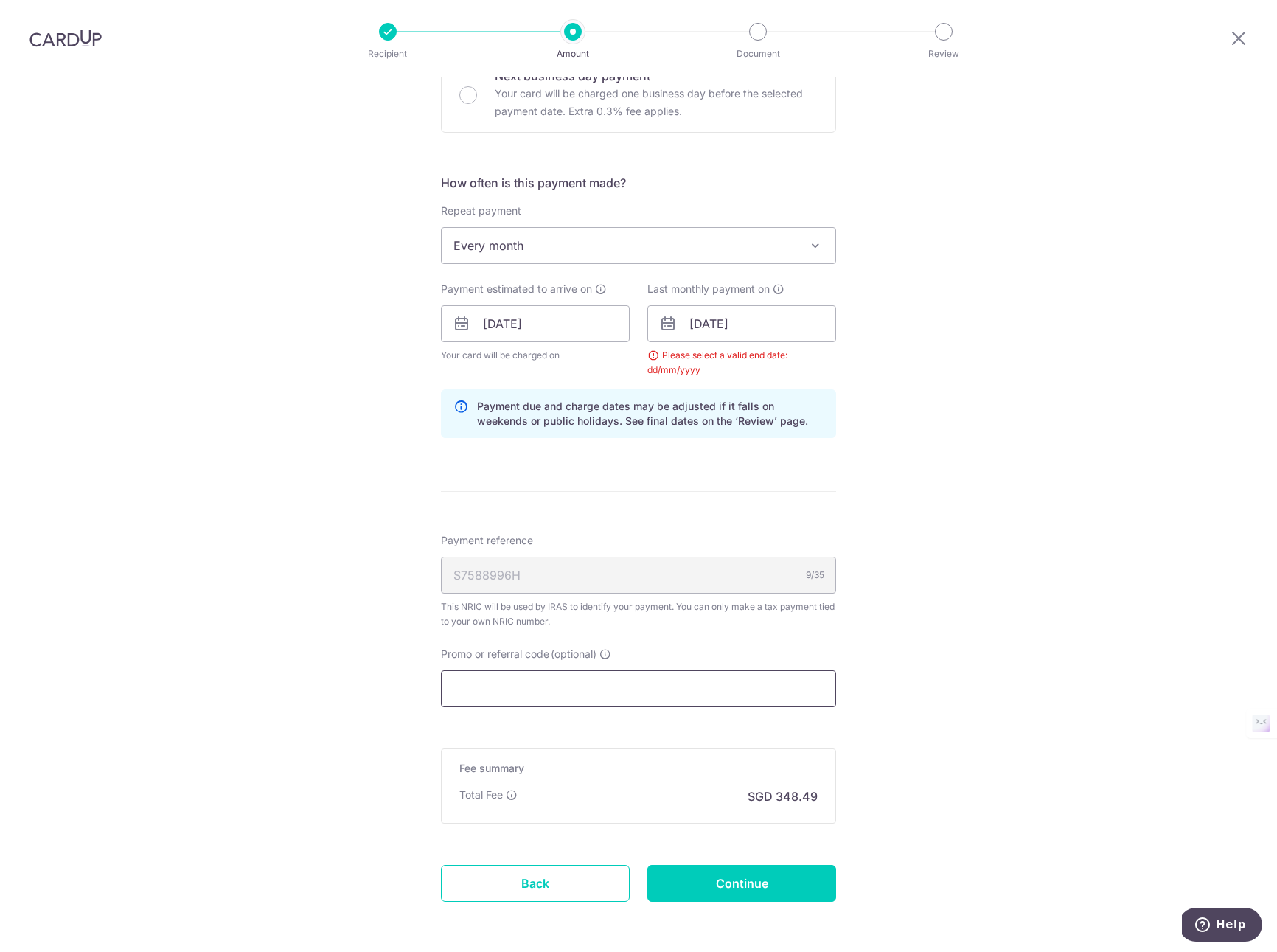
click at [524, 681] on input "Promo or referral code (optional)" at bounding box center [638, 689] width 395 height 37
paste input "MILELION"
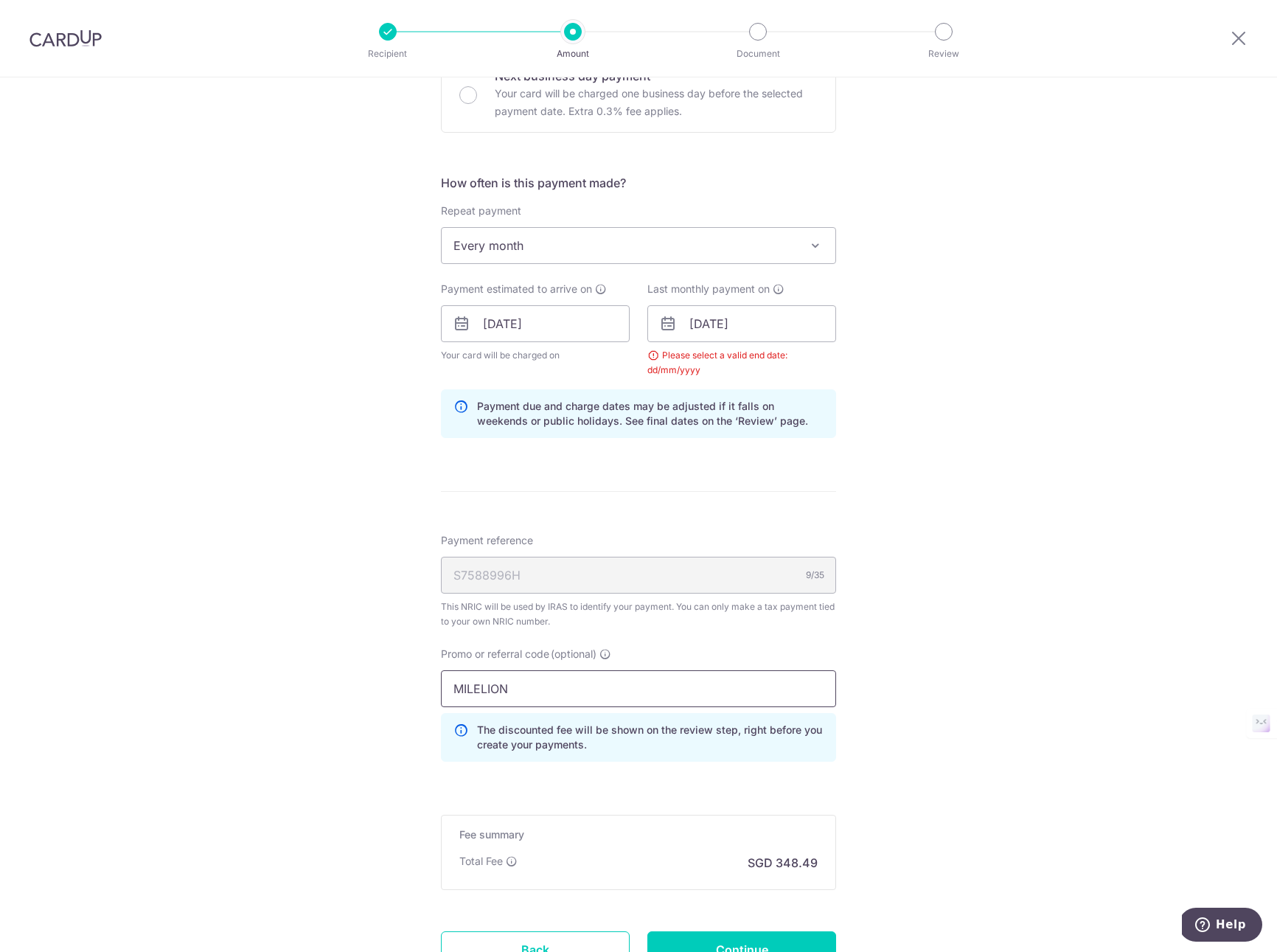
type input "MILELION"
click at [370, 697] on div "Tell us more about your payment Enter one-time or monthly payment amount SGD 13…" at bounding box center [638, 323] width 1277 height 1510
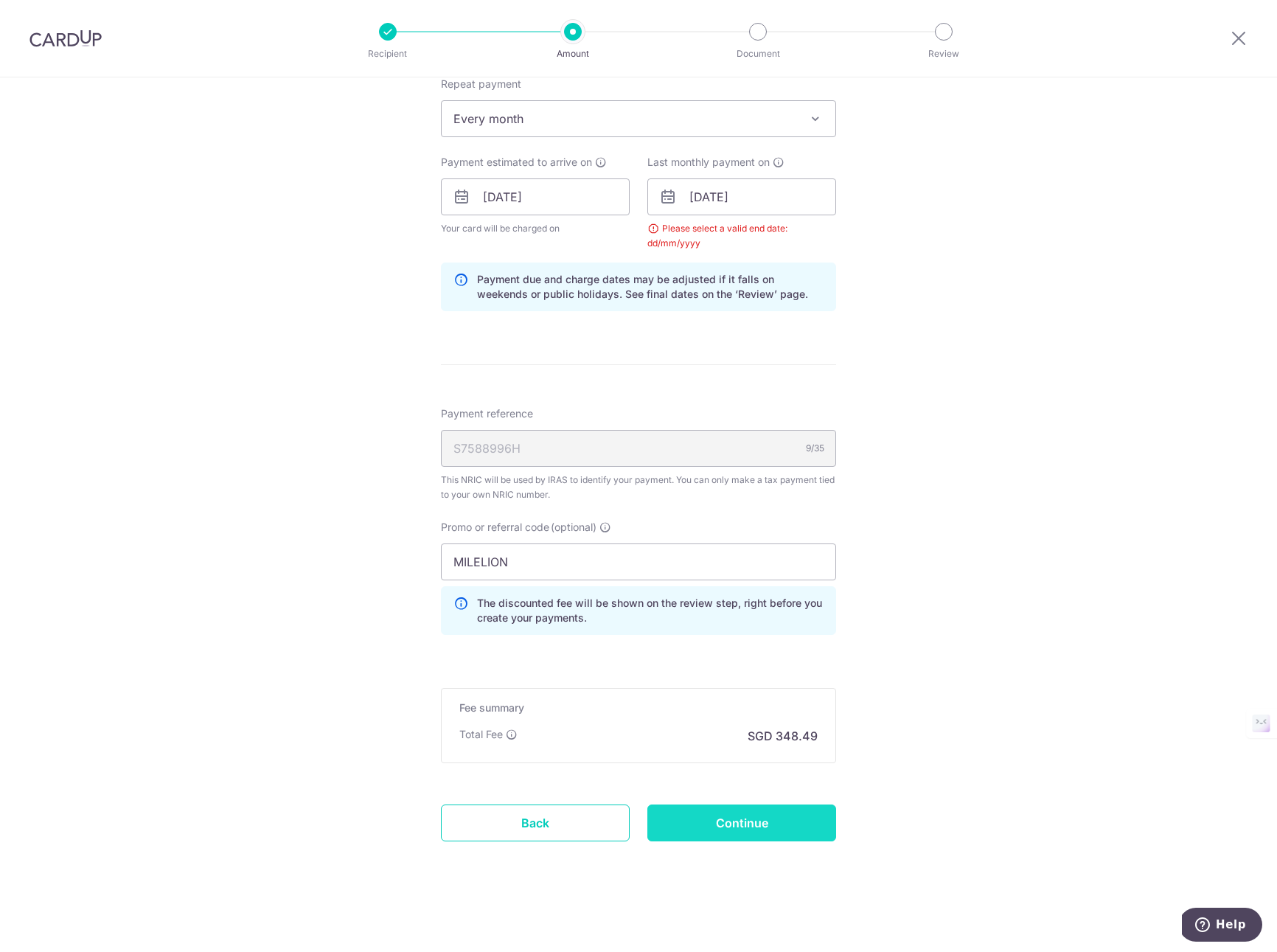
click at [736, 833] on input "Continue" at bounding box center [741, 822] width 188 height 37
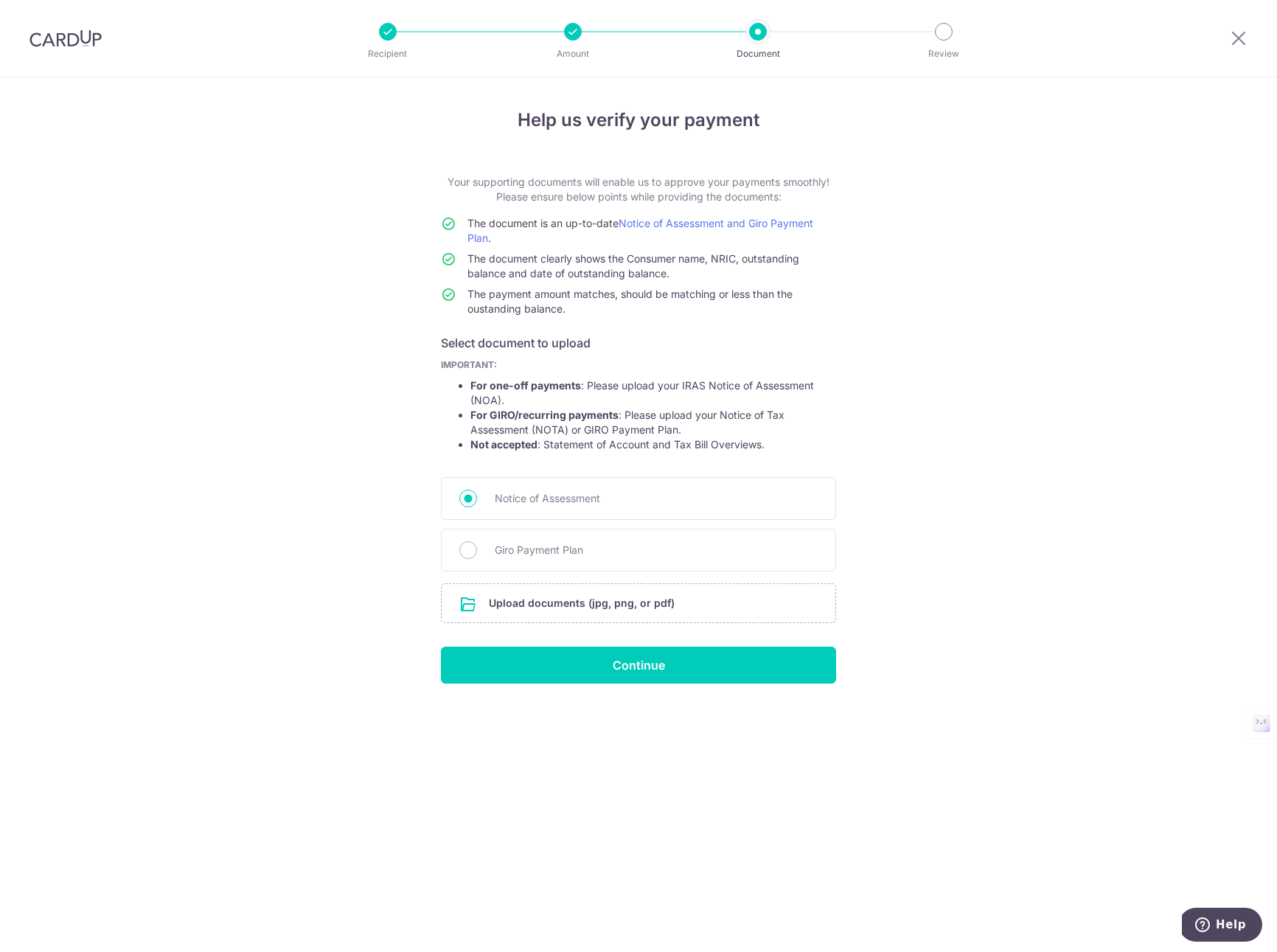
click at [573, 33] on div at bounding box center [573, 32] width 17 height 17
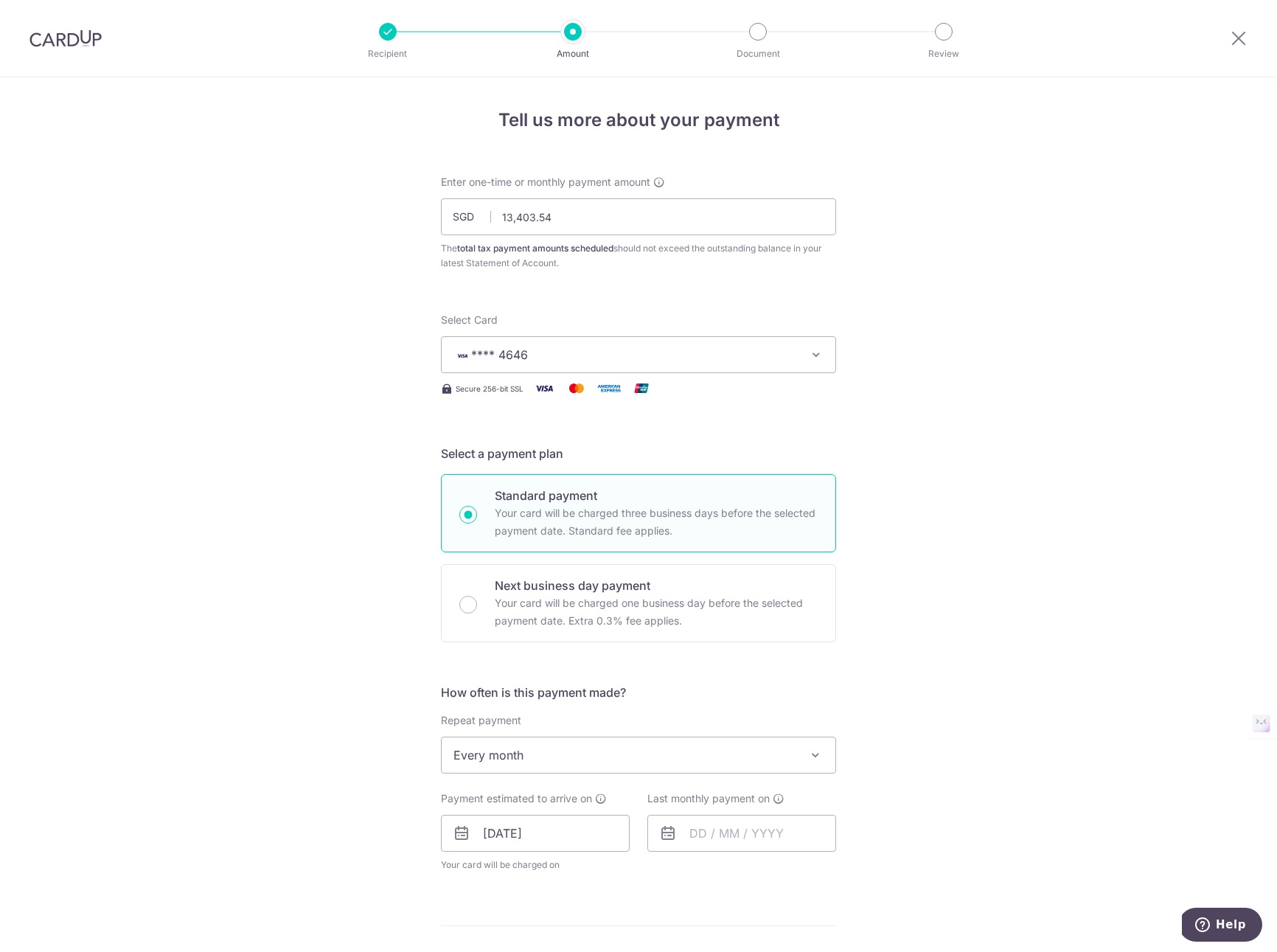
click at [939, 550] on div "Tell us more about your payment Enter one-time or monthly payment amount SGD 13…" at bounding box center [638, 795] width 1277 height 1436
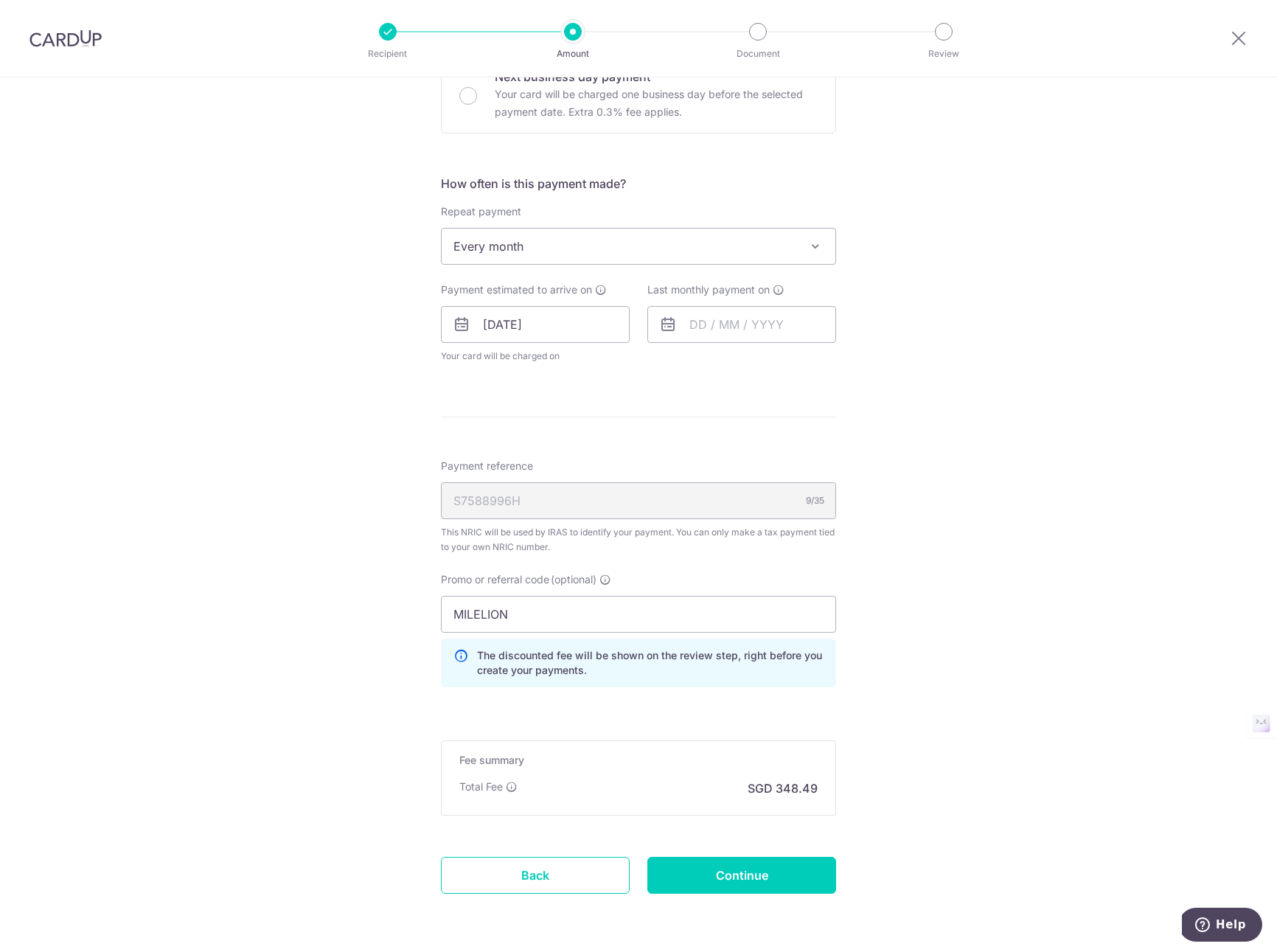
scroll to position [529, 0]
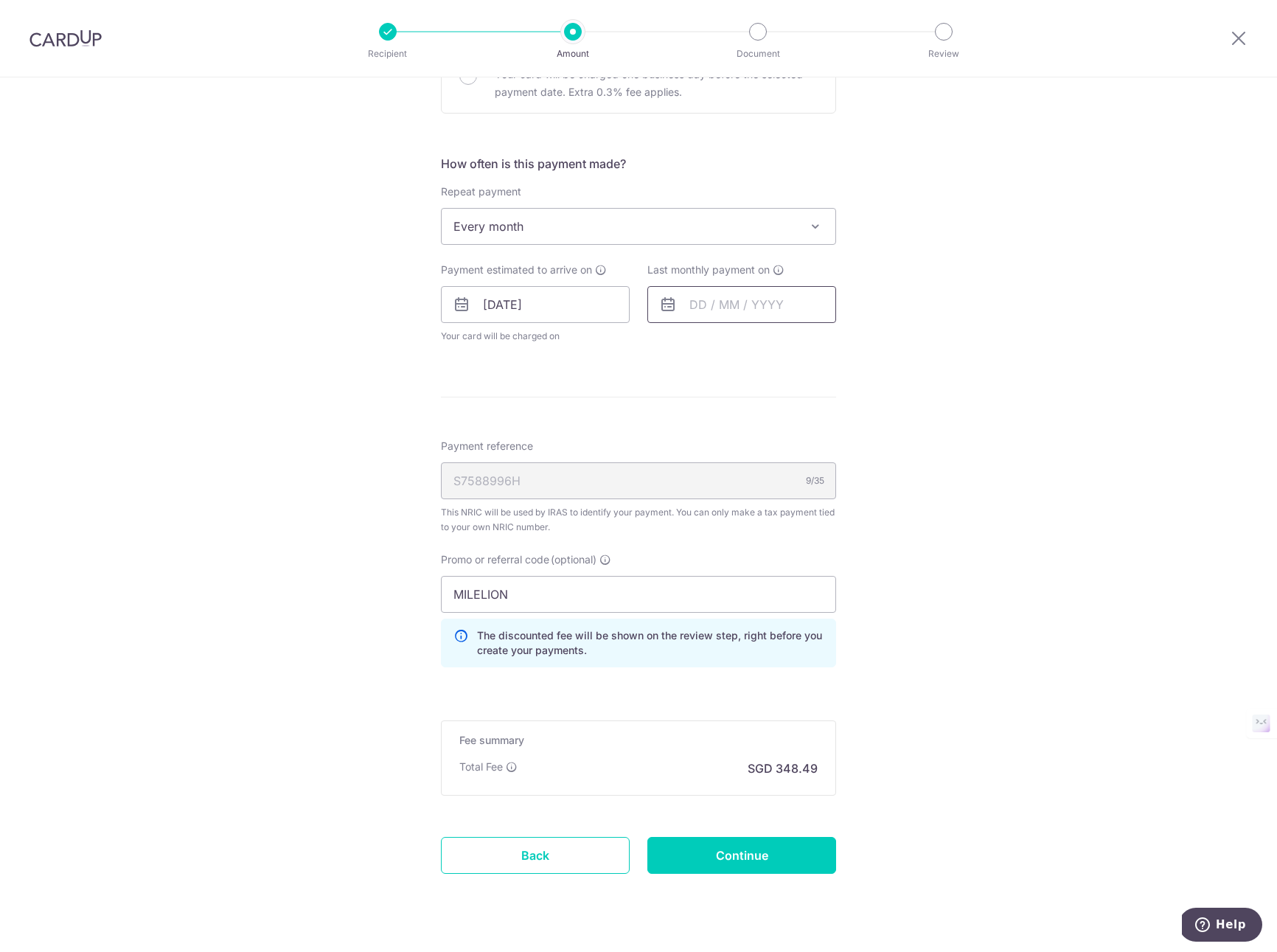
click at [729, 308] on input "text" at bounding box center [741, 305] width 188 height 37
click at [809, 344] on select "2025 2026" at bounding box center [799, 344] width 39 height 12
click at [746, 344] on select "Jan Feb Mar Apr May Jun Jul Aug Sep Oct Nov" at bounding box center [731, 344] width 39 height 12
click at [767, 499] on link "25" at bounding box center [766, 498] width 24 height 24
type input "25/03/2026"
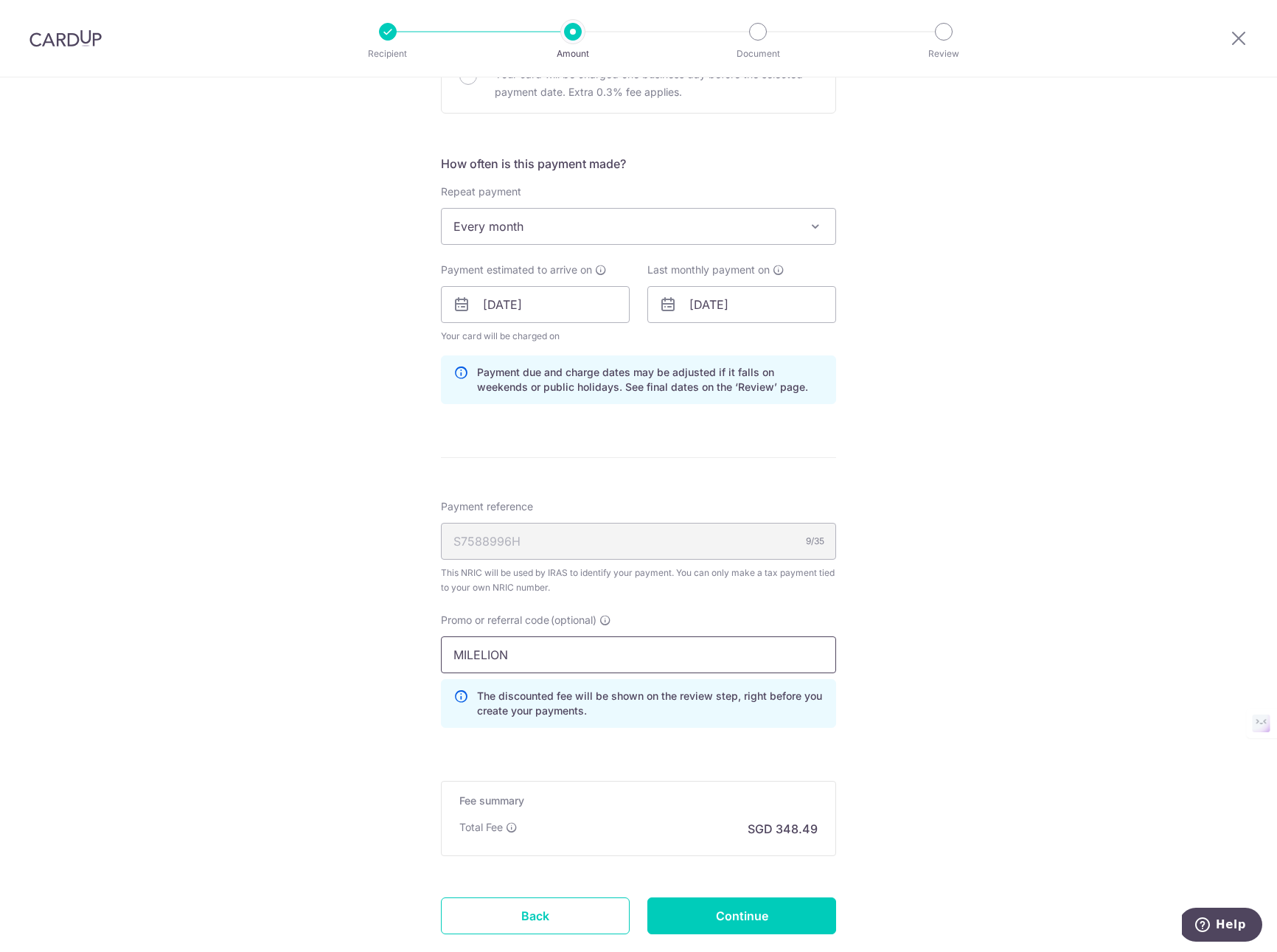
click at [549, 644] on input "MILELION" at bounding box center [638, 655] width 395 height 37
drag, startPoint x: 545, startPoint y: 658, endPoint x: 425, endPoint y: 658, distance: 120.0
click at [425, 658] on div "Tell us more about your payment Enter one-time or monthly payment amount SGD 13…" at bounding box center [638, 297] width 1277 height 1496
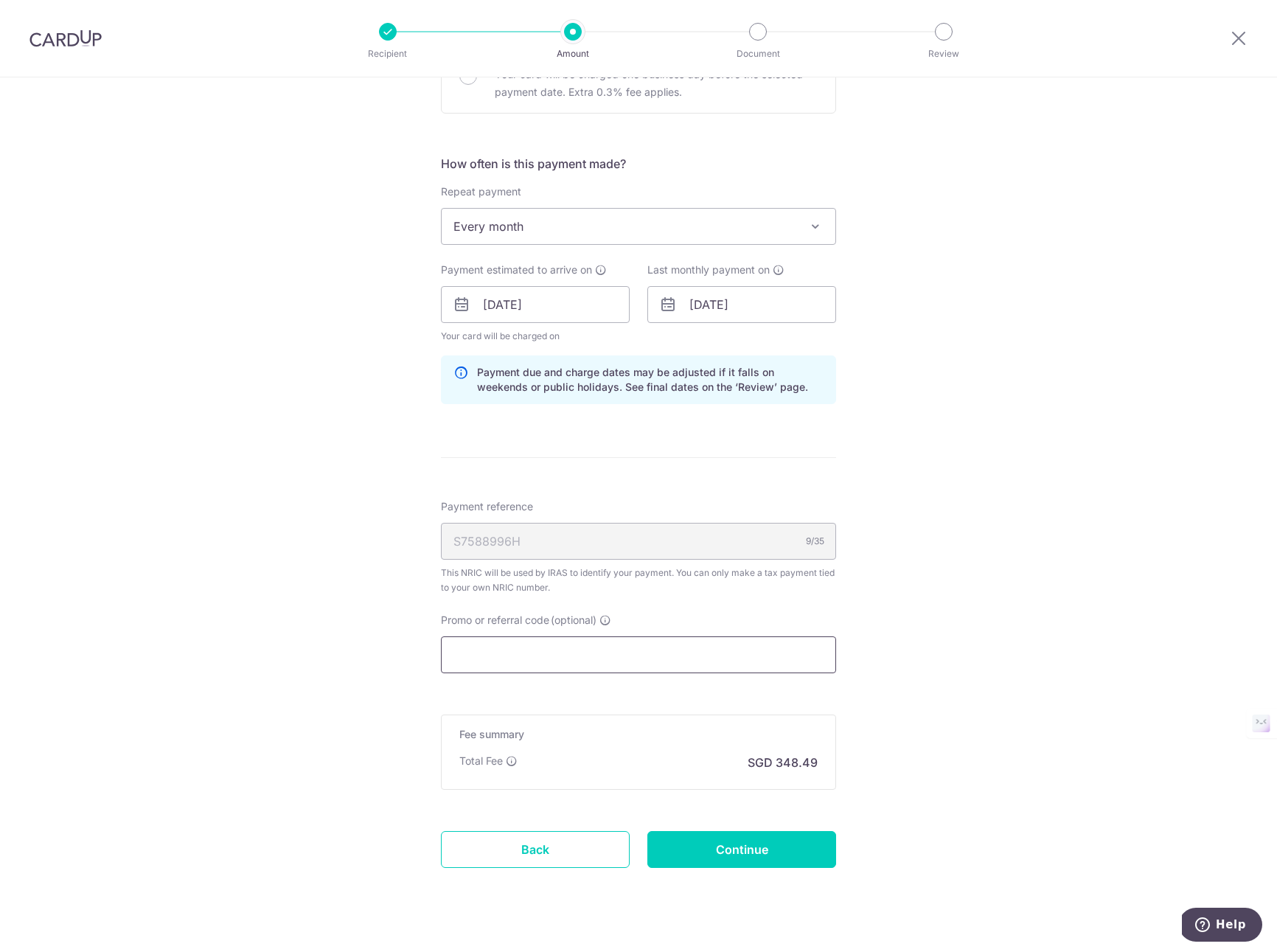
paste input "REC185"
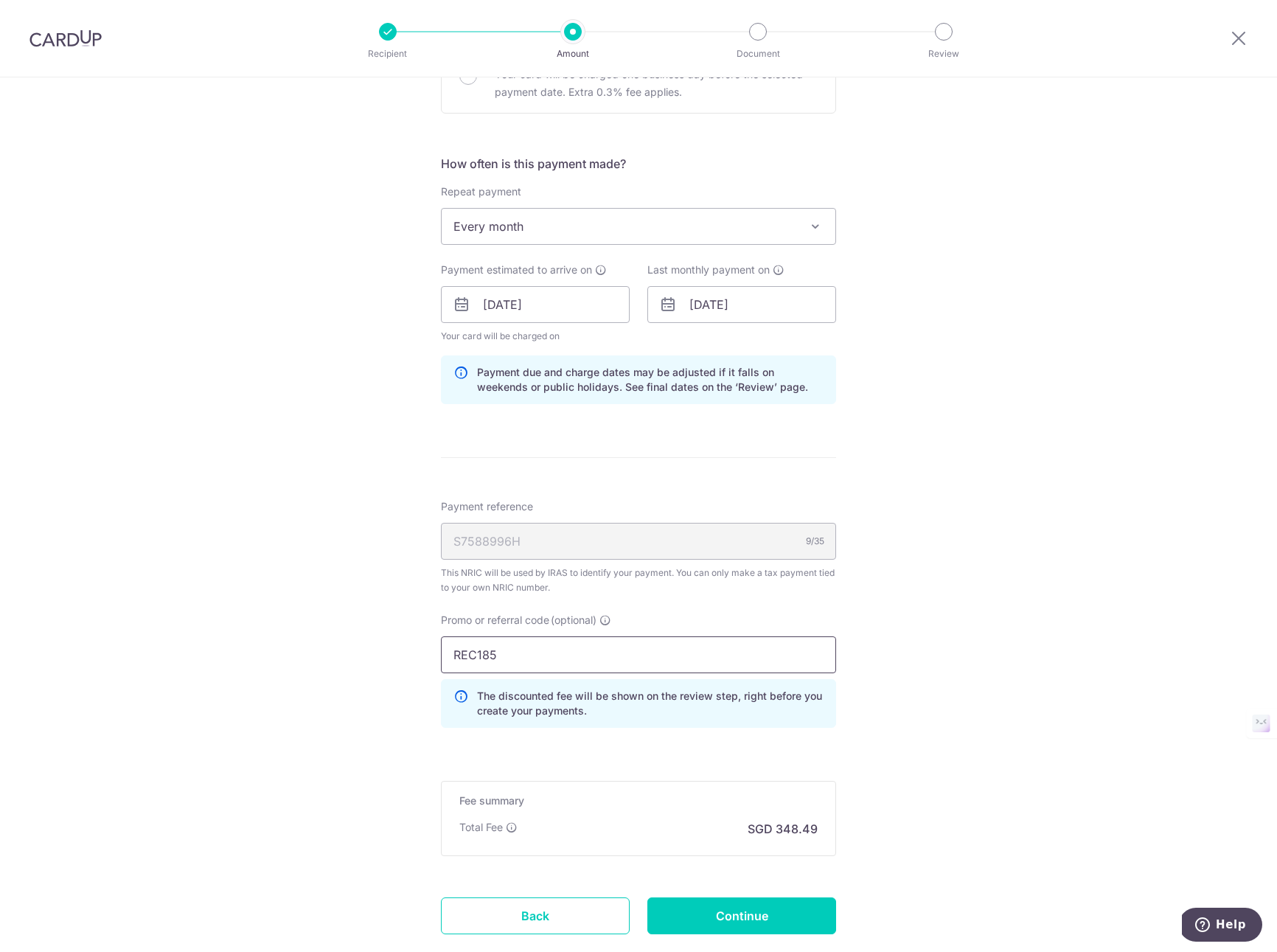
type input "REC185"
click at [342, 667] on div "Tell us more about your payment Enter one-time or monthly payment amount SGD 13…" at bounding box center [638, 297] width 1277 height 1496
click at [421, 604] on div "Tell us more about your payment Enter one-time or monthly payment amount SGD 13…" at bounding box center [638, 297] width 1277 height 1496
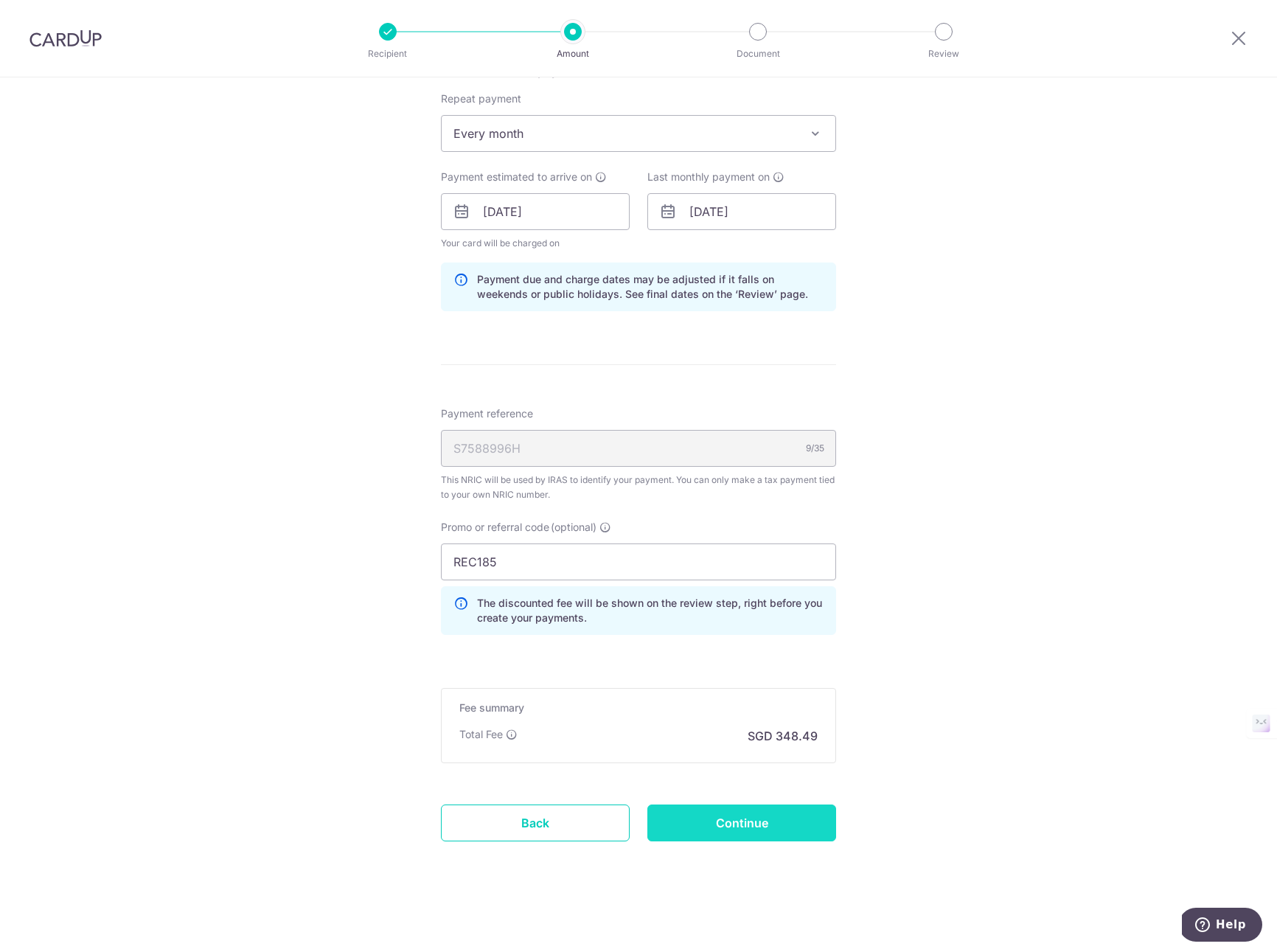
click at [774, 823] on input "Continue" at bounding box center [741, 822] width 188 height 37
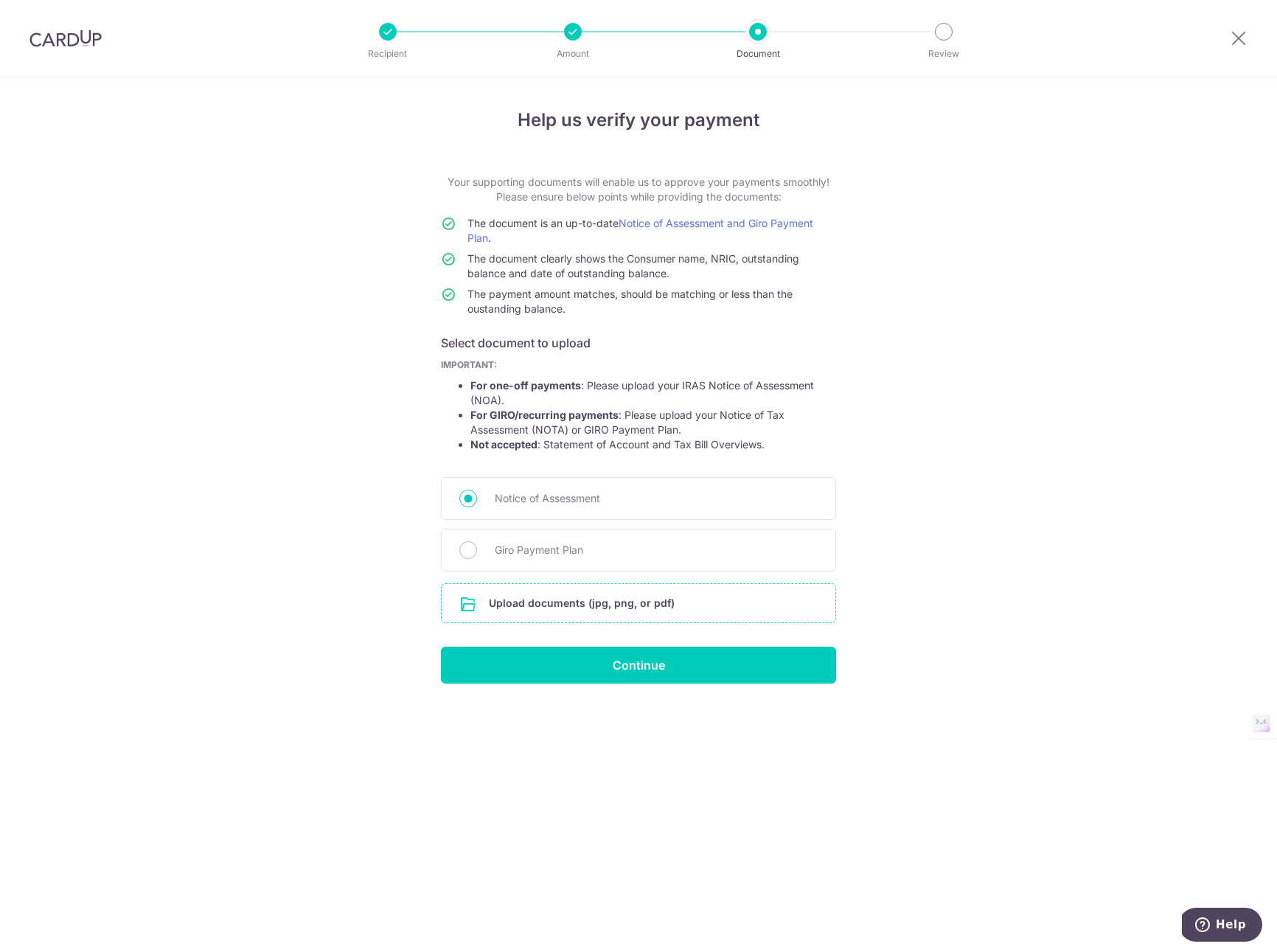
click at [604, 601] on input "file" at bounding box center [638, 603] width 394 height 38
click at [514, 543] on span "Giro Payment Plan" at bounding box center [656, 550] width 323 height 17
click at [477, 543] on input "Giro Payment Plan" at bounding box center [468, 550] width 17 height 17
radio input "true"
click at [590, 608] on input "file" at bounding box center [638, 603] width 394 height 38
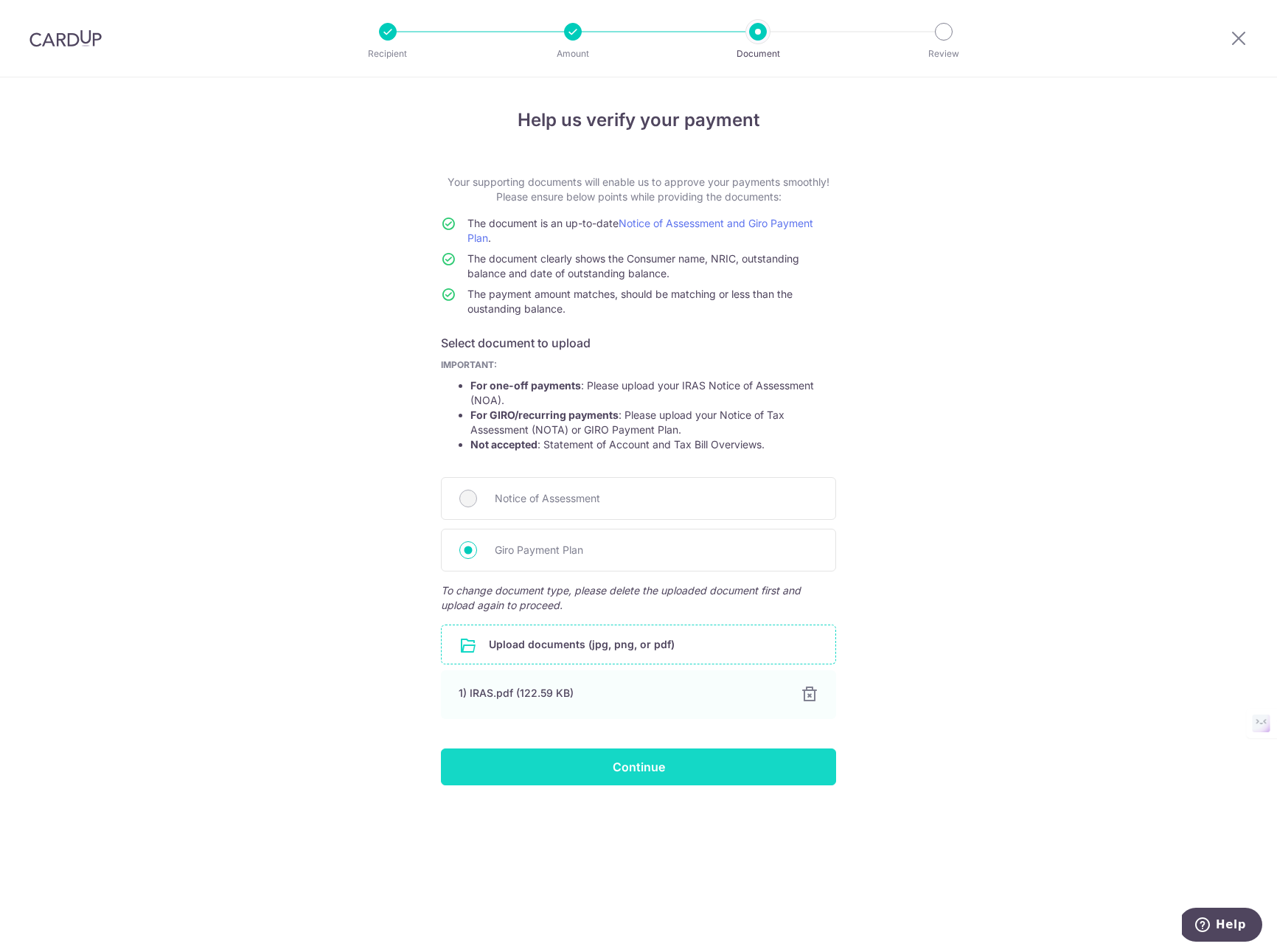
click at [689, 760] on input "Continue" at bounding box center [638, 767] width 395 height 37
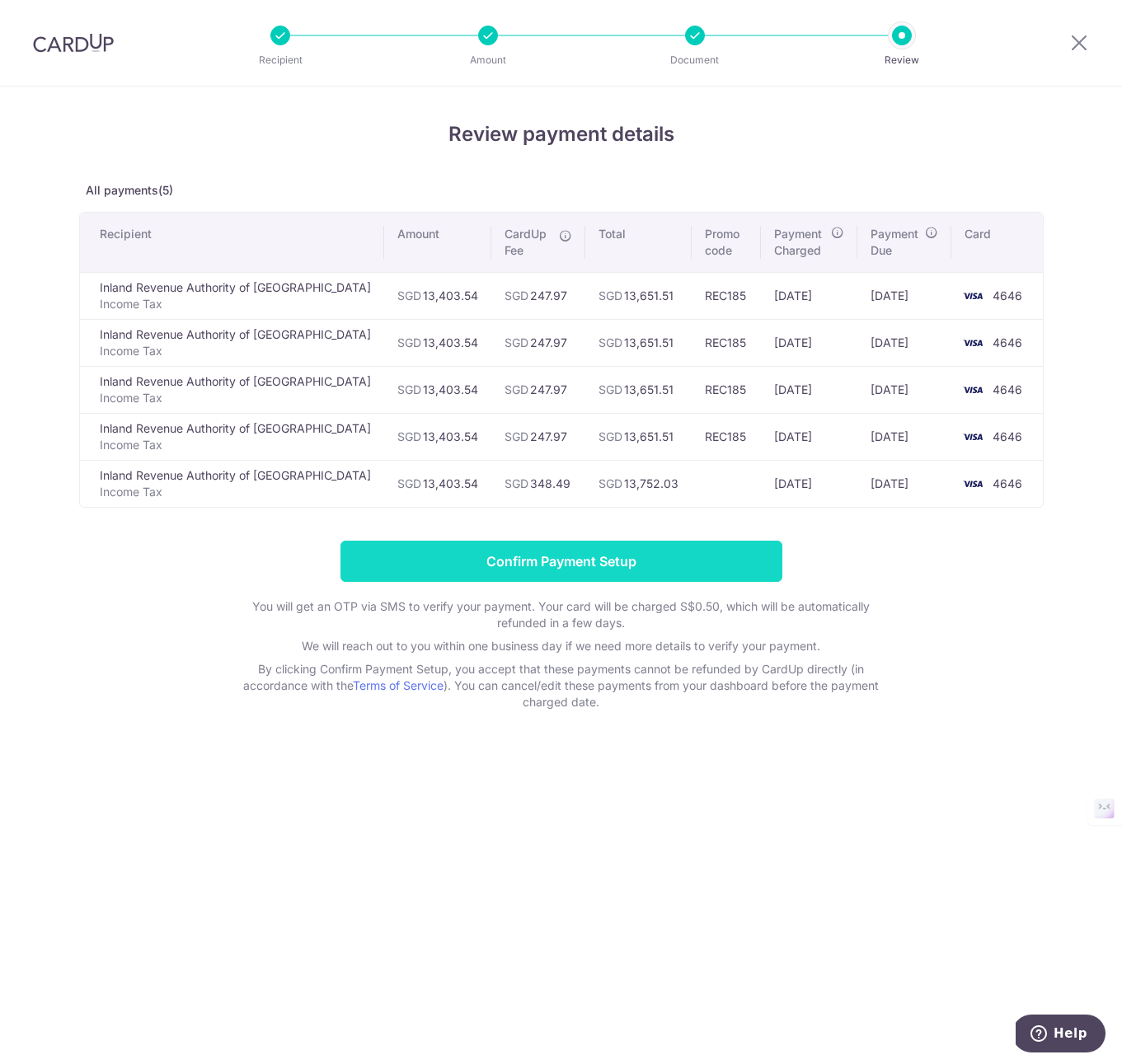
click at [632, 572] on input "Confirm Payment Setup" at bounding box center [561, 561] width 442 height 41
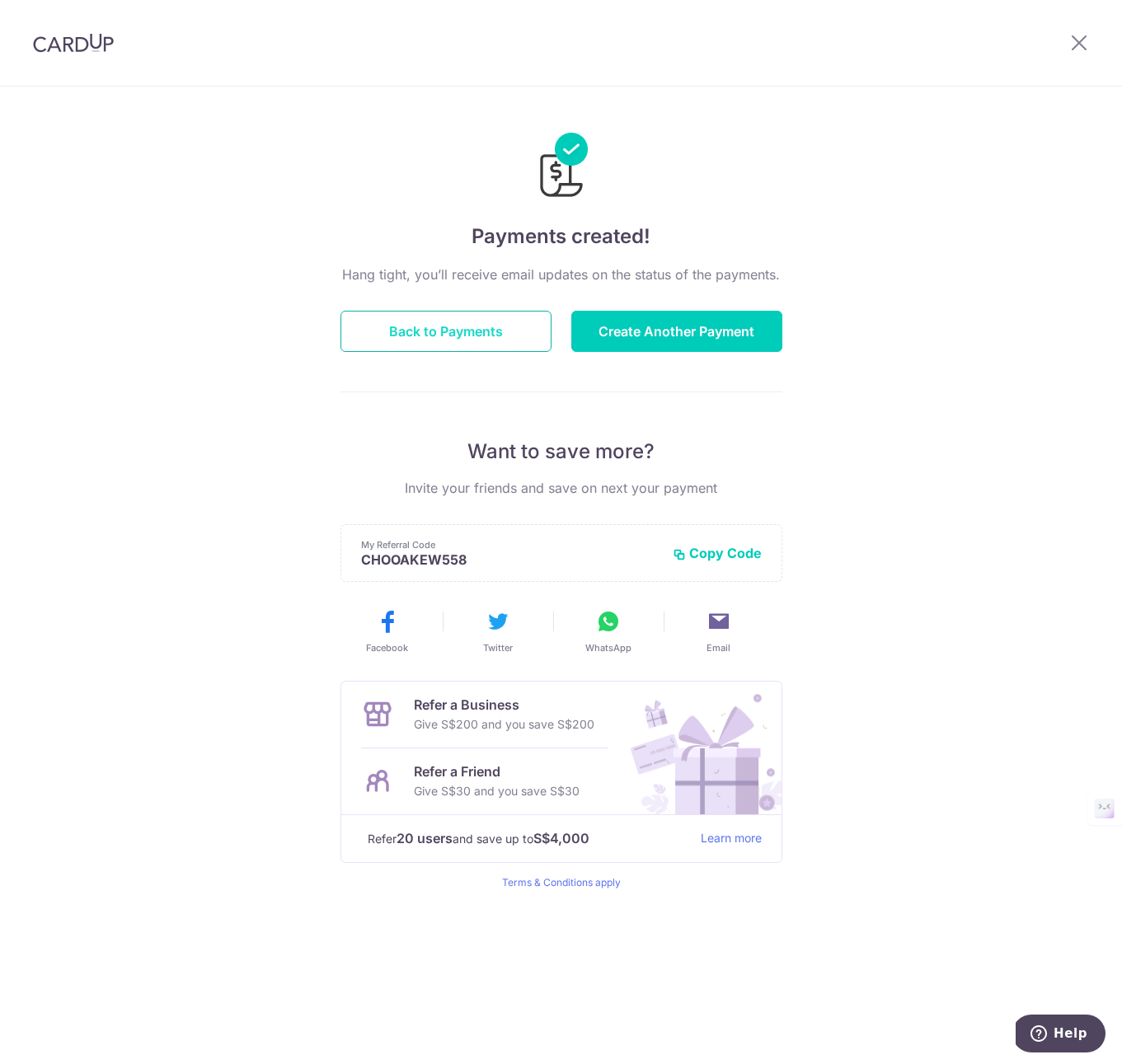
click at [473, 324] on button "Back to Payments" at bounding box center [445, 331] width 211 height 41
